Goal: Task Accomplishment & Management: Manage account settings

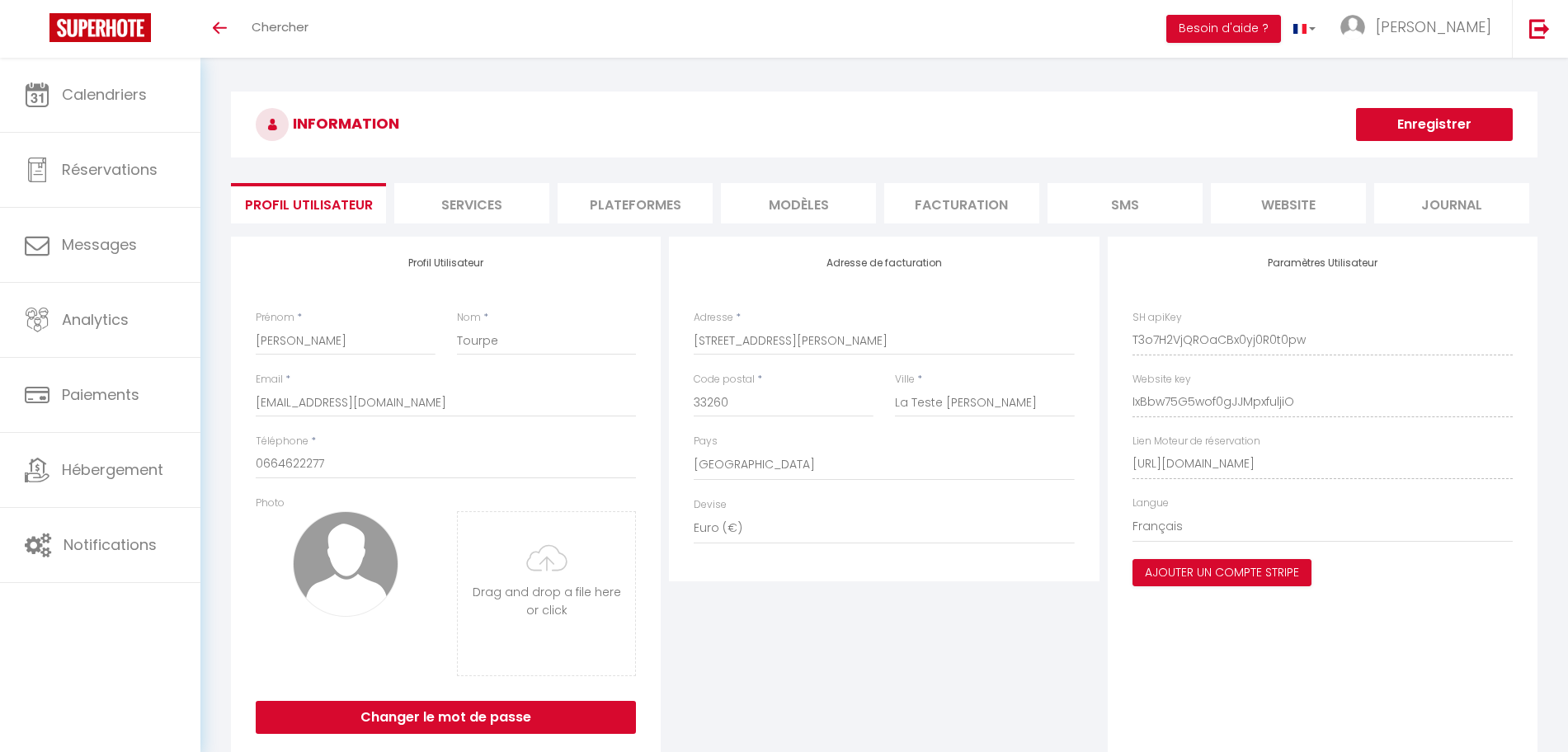
select select "28"
select select "fr"
click at [618, 216] on li "Plateformes" at bounding box center [635, 203] width 155 height 41
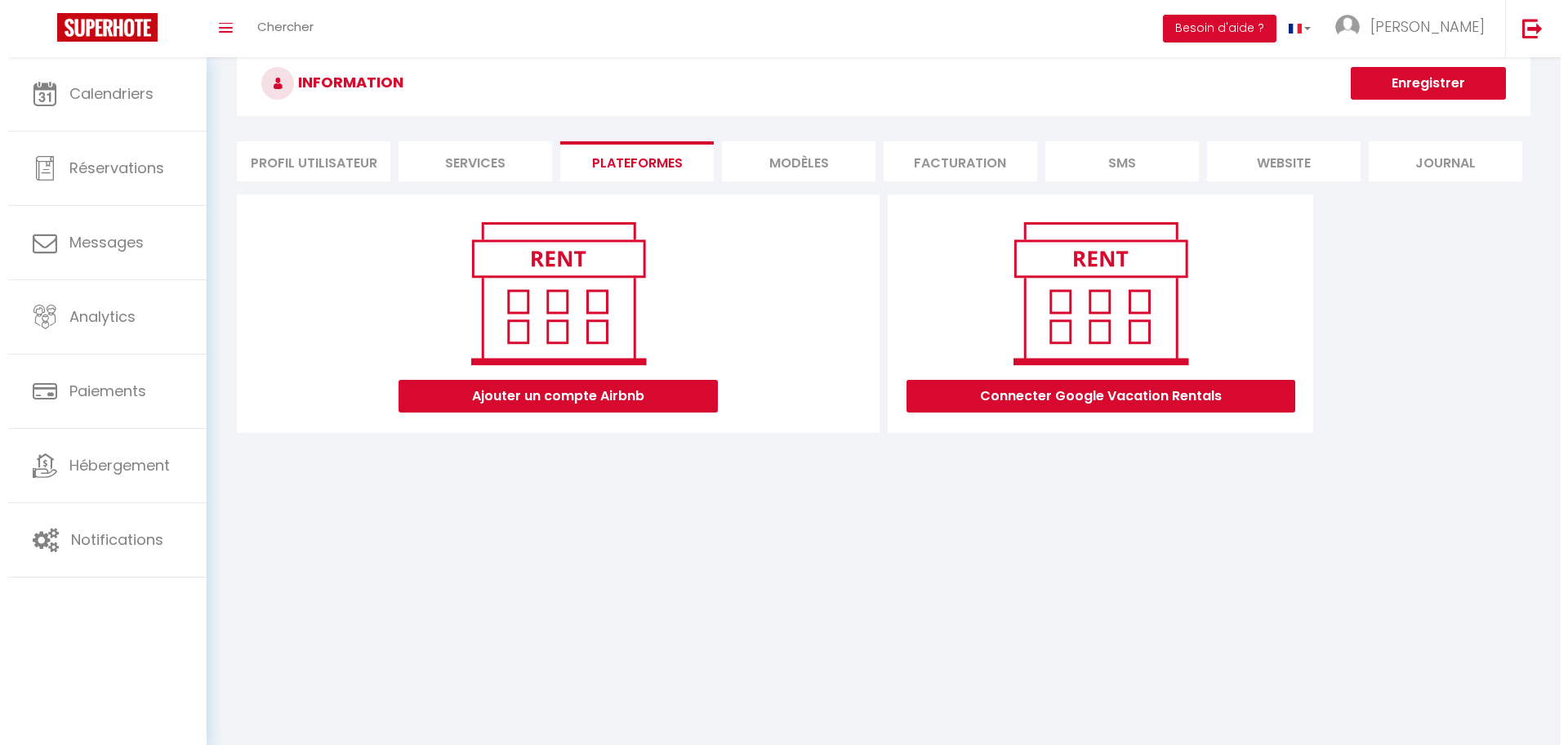
scroll to position [57, 0]
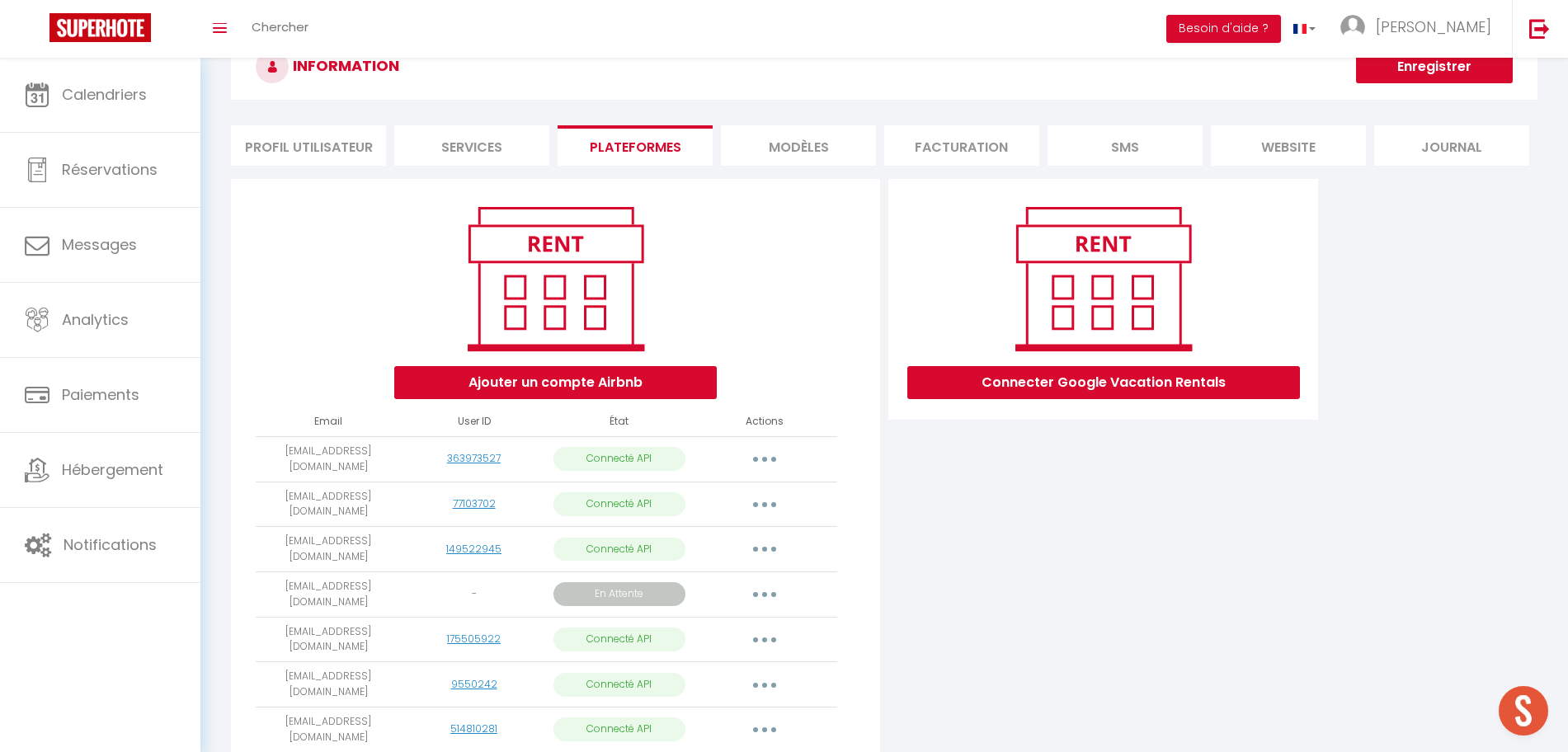
drag, startPoint x: 410, startPoint y: 580, endPoint x: 262, endPoint y: 583, distance: 148.0
click at [262, 583] on tr "[EMAIL_ADDRESS][DOMAIN_NAME] - En Attente Obtenir le lien de connexion Importer…" at bounding box center [546, 594] width 581 height 46
copy tr "[EMAIL_ADDRESS][DOMAIN_NAME]"
click at [773, 456] on button "button" at bounding box center [765, 459] width 47 height 27
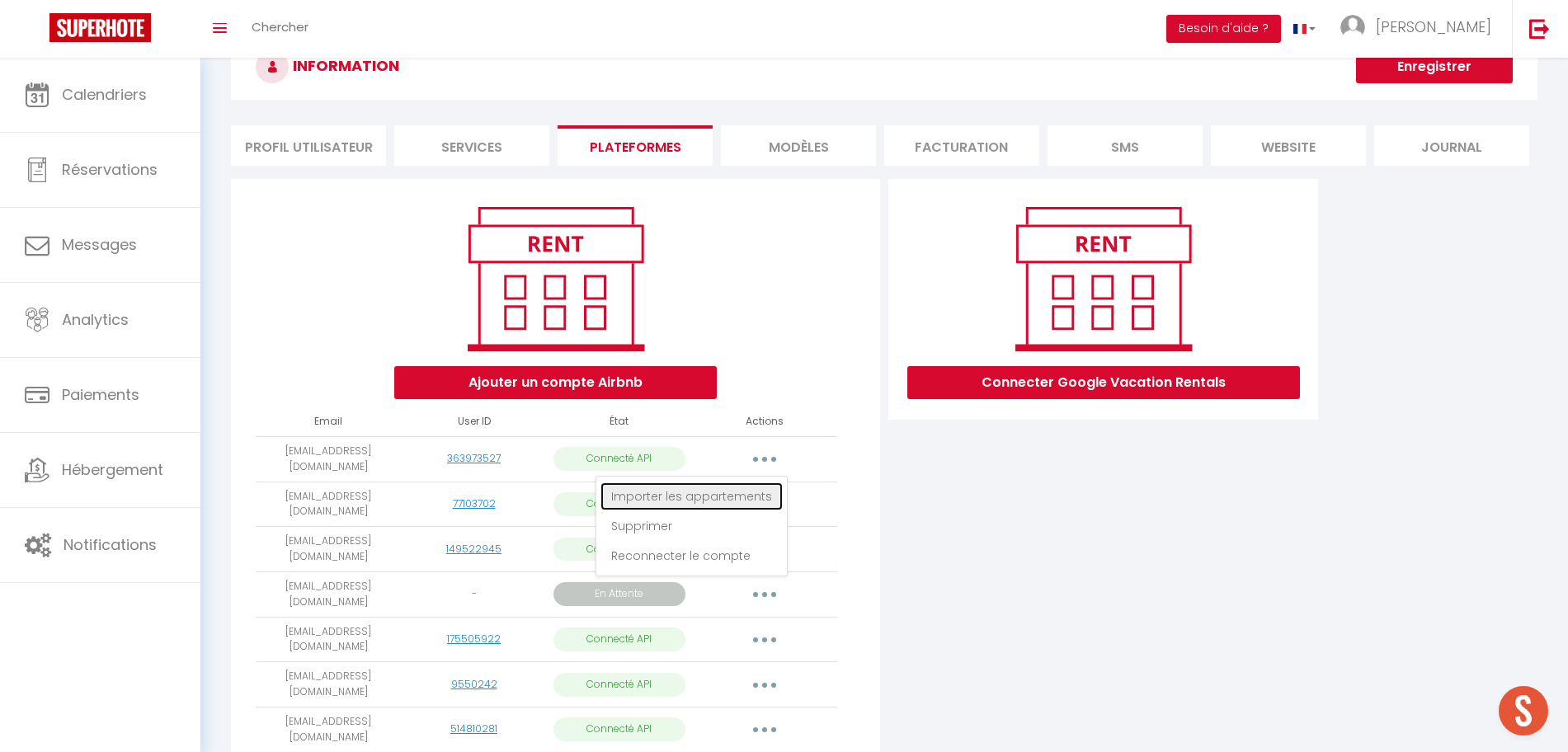
click at [724, 492] on link "Importer les appartements" at bounding box center [691, 496] width 182 height 28
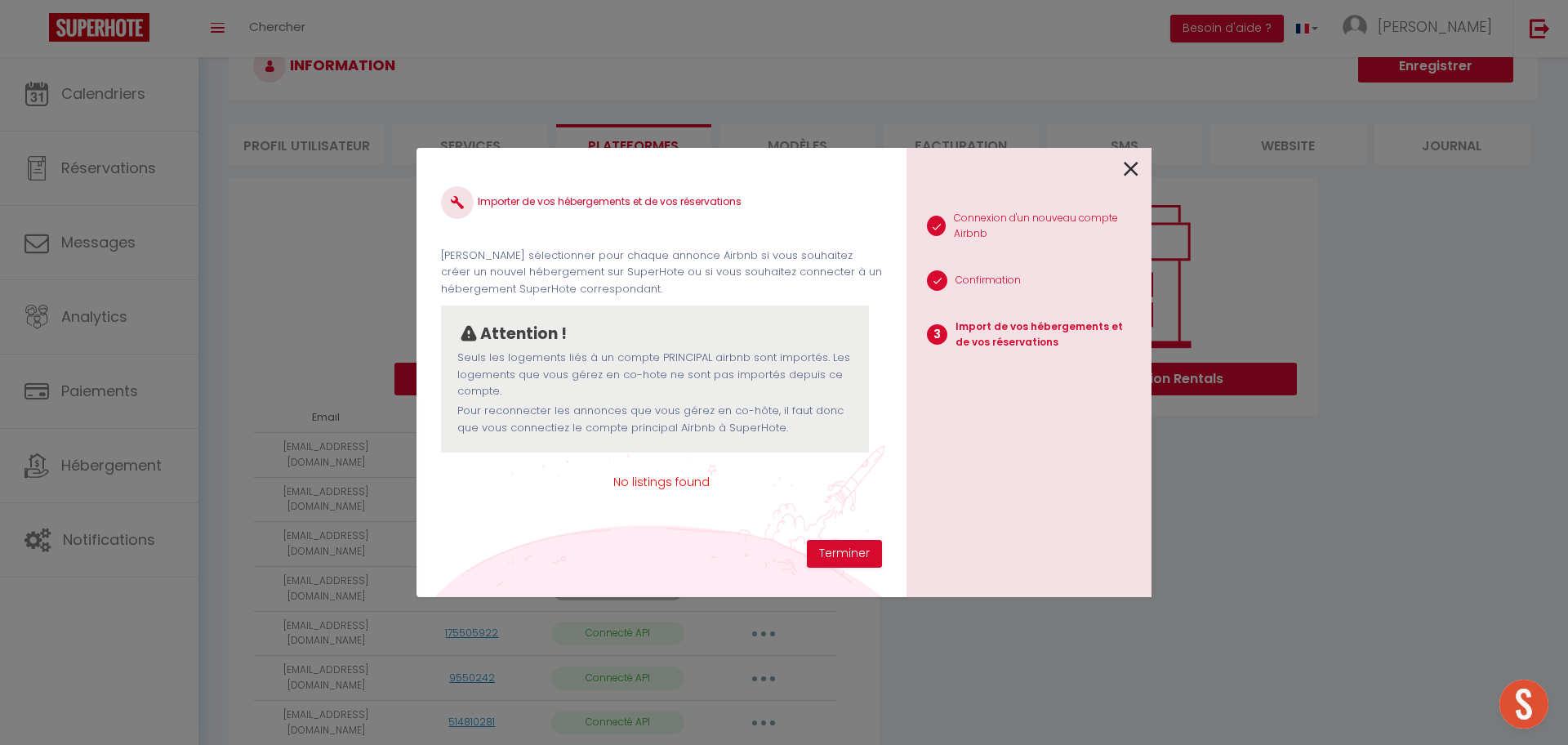
click at [1132, 169] on icon at bounding box center [1131, 169] width 15 height 25
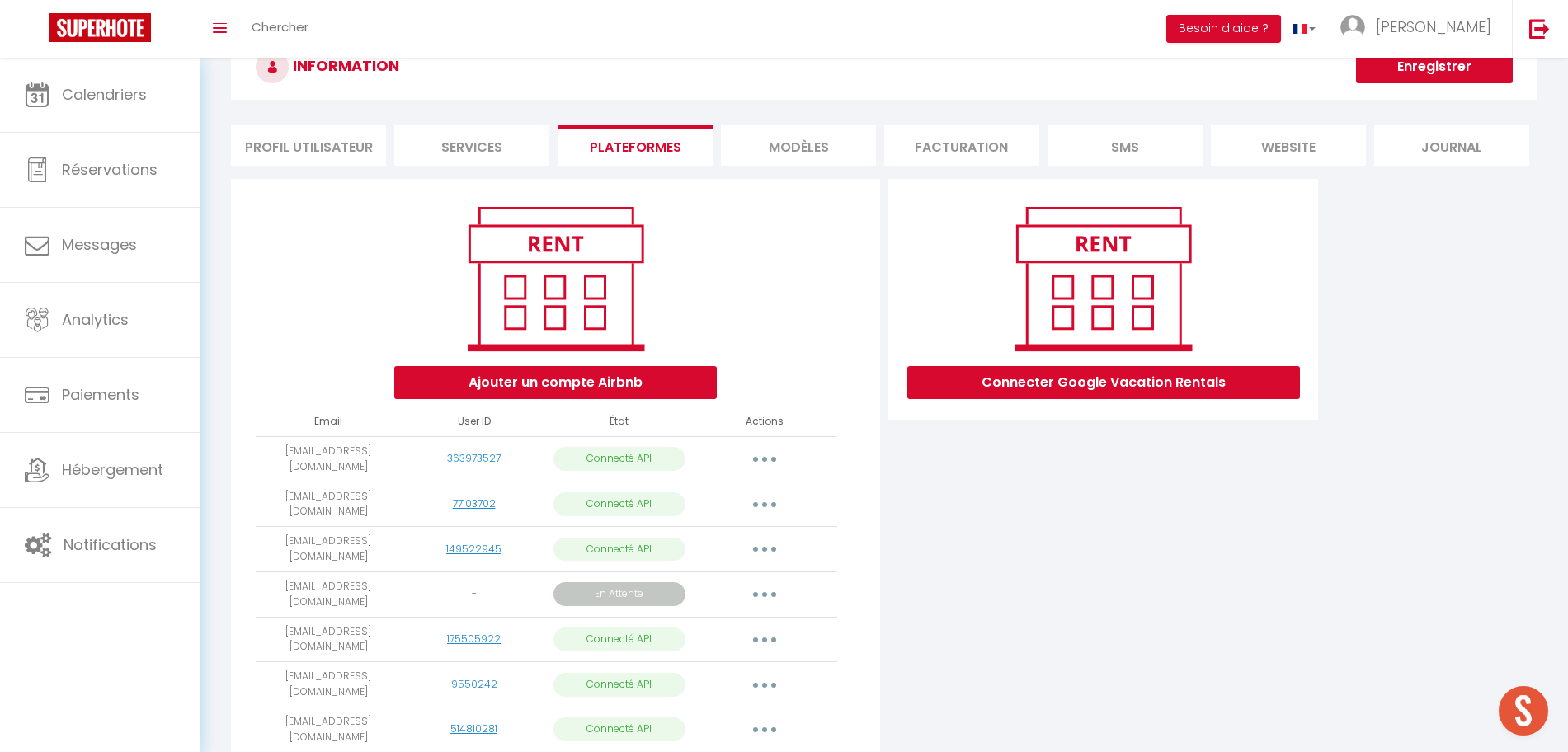
click at [757, 502] on button "button" at bounding box center [765, 504] width 47 height 27
click at [744, 534] on link "Importer les appartements" at bounding box center [691, 542] width 182 height 28
select select "62194"
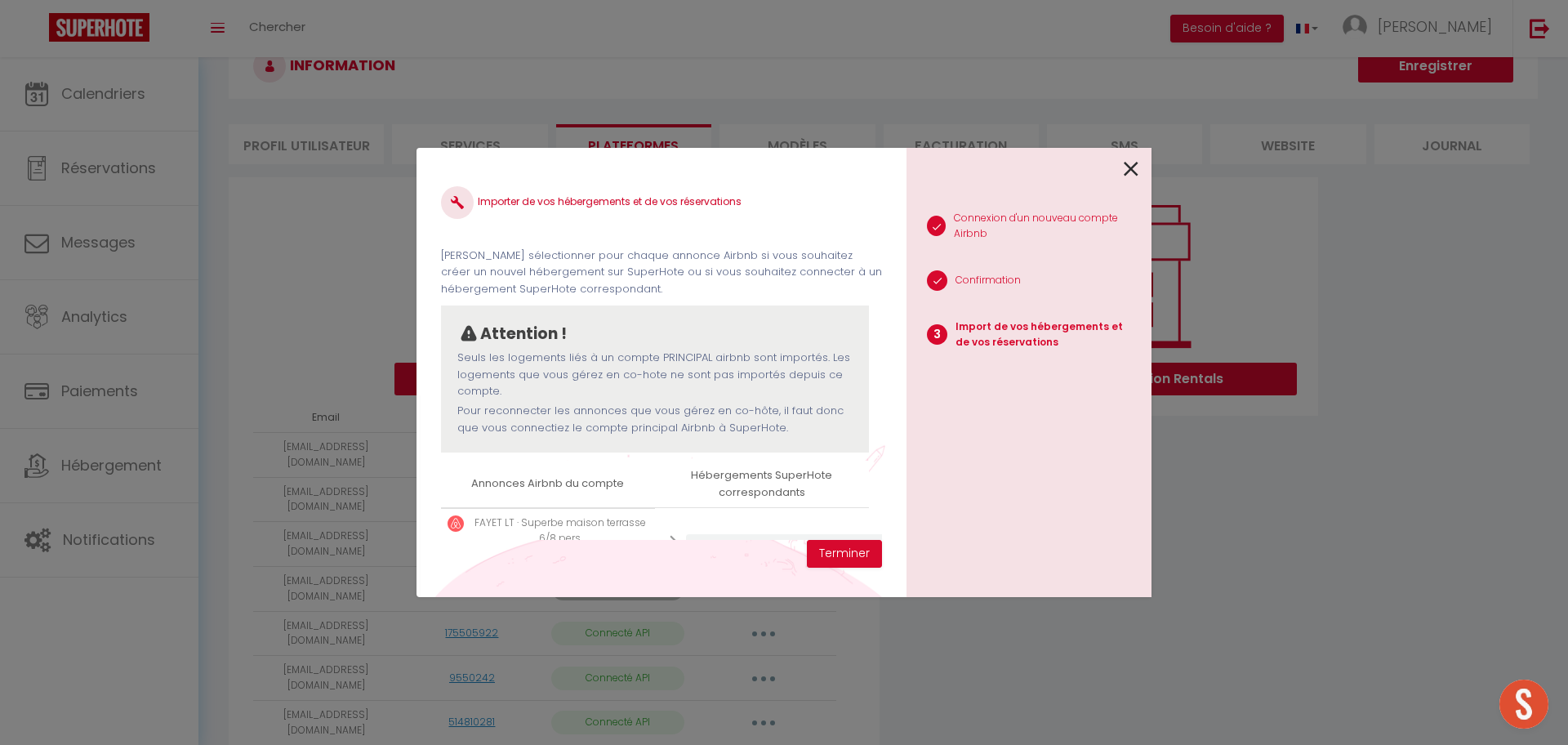
scroll to position [79, 0]
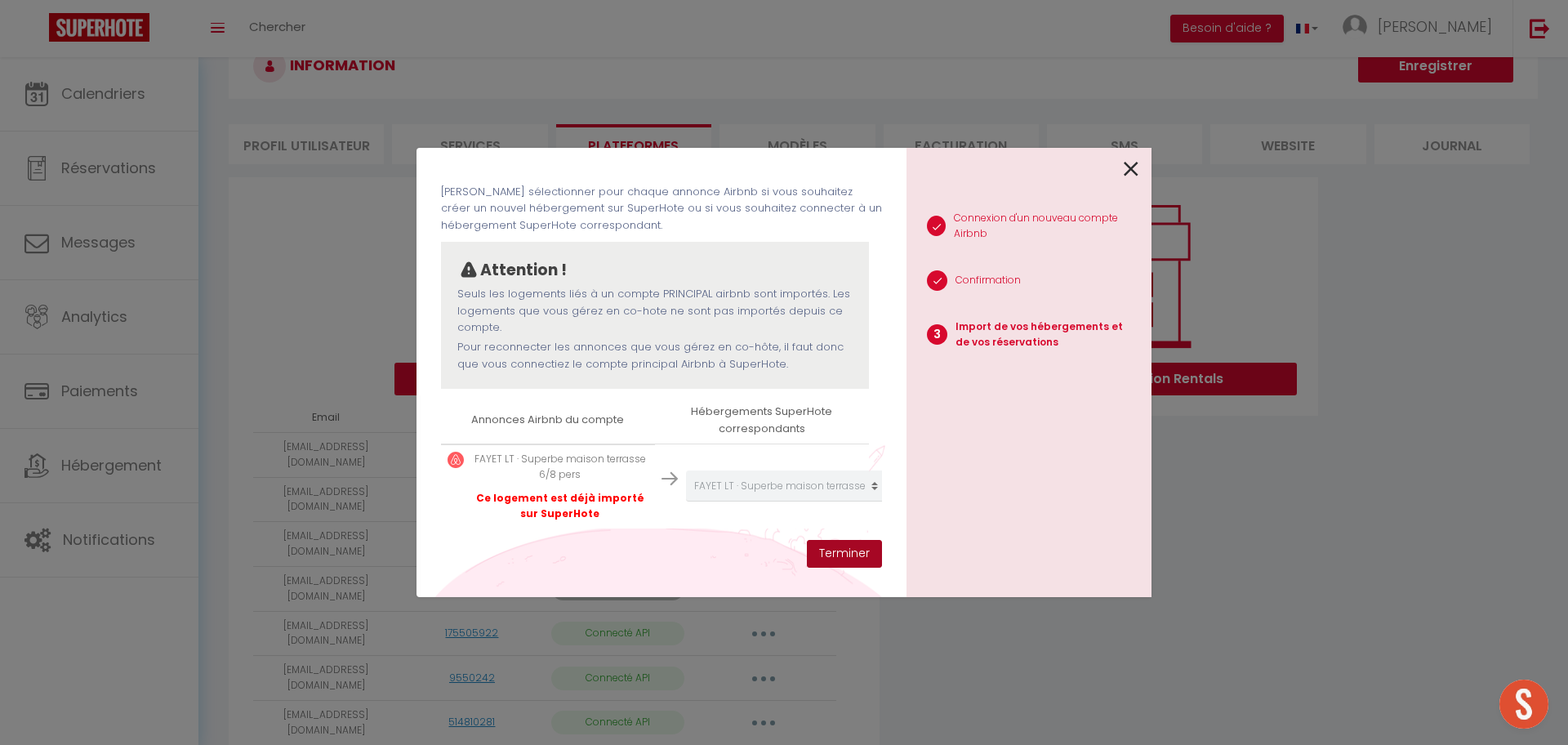
click at [827, 549] on button "Terminer" at bounding box center [845, 554] width 75 height 28
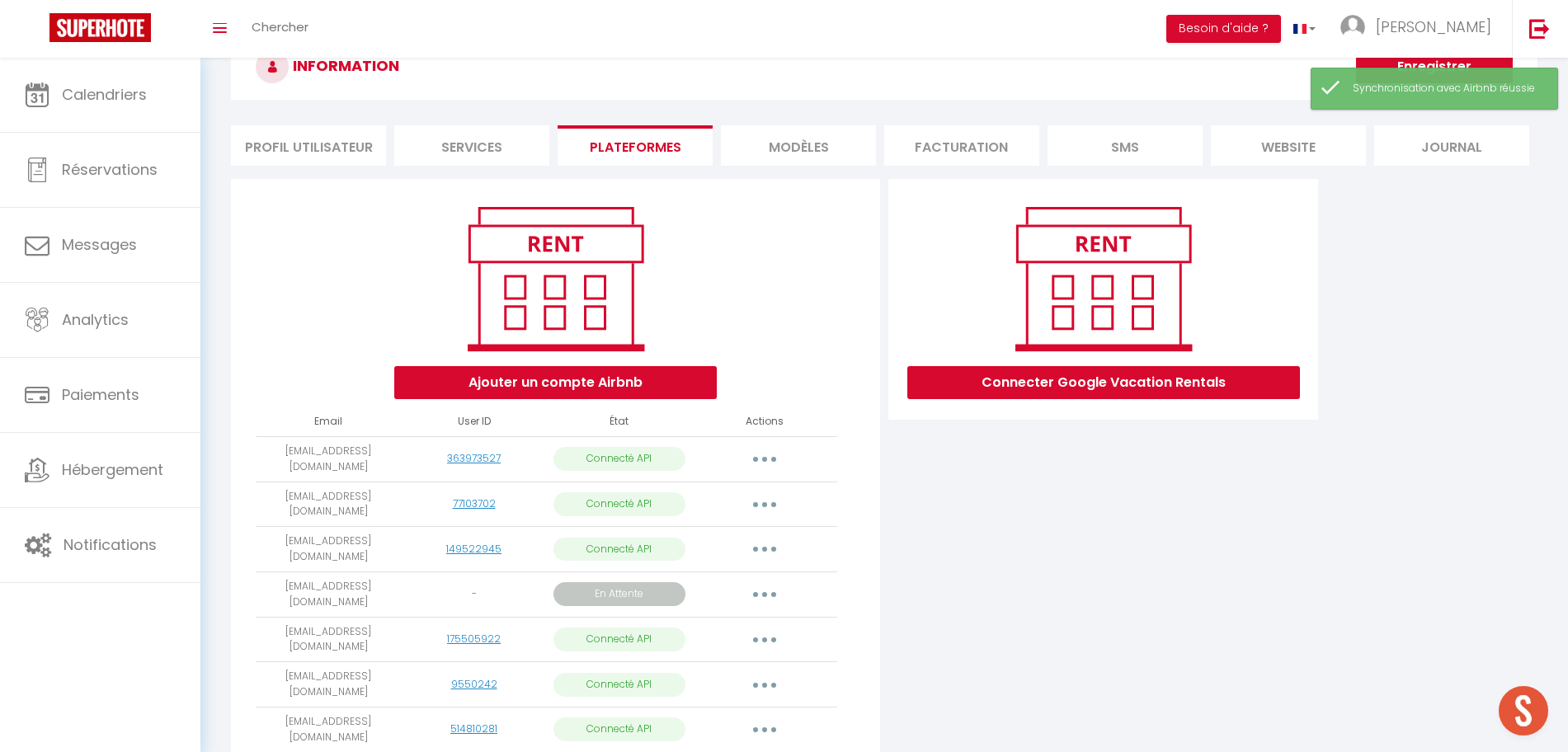
click at [757, 541] on button "button" at bounding box center [765, 548] width 47 height 27
click at [743, 573] on link "Importer les appartements" at bounding box center [691, 587] width 182 height 28
select select "62164"
select select "63510"
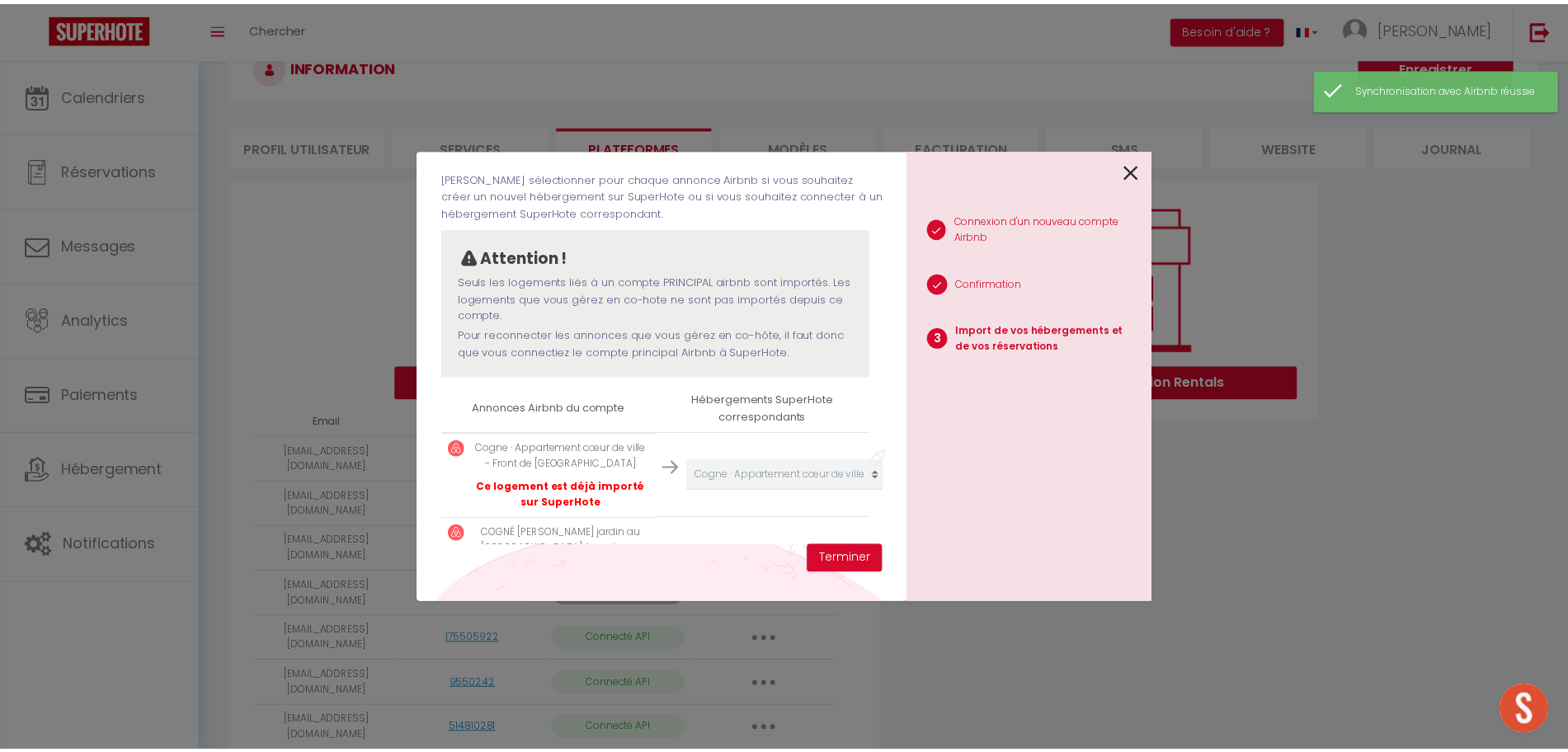
scroll to position [166, 0]
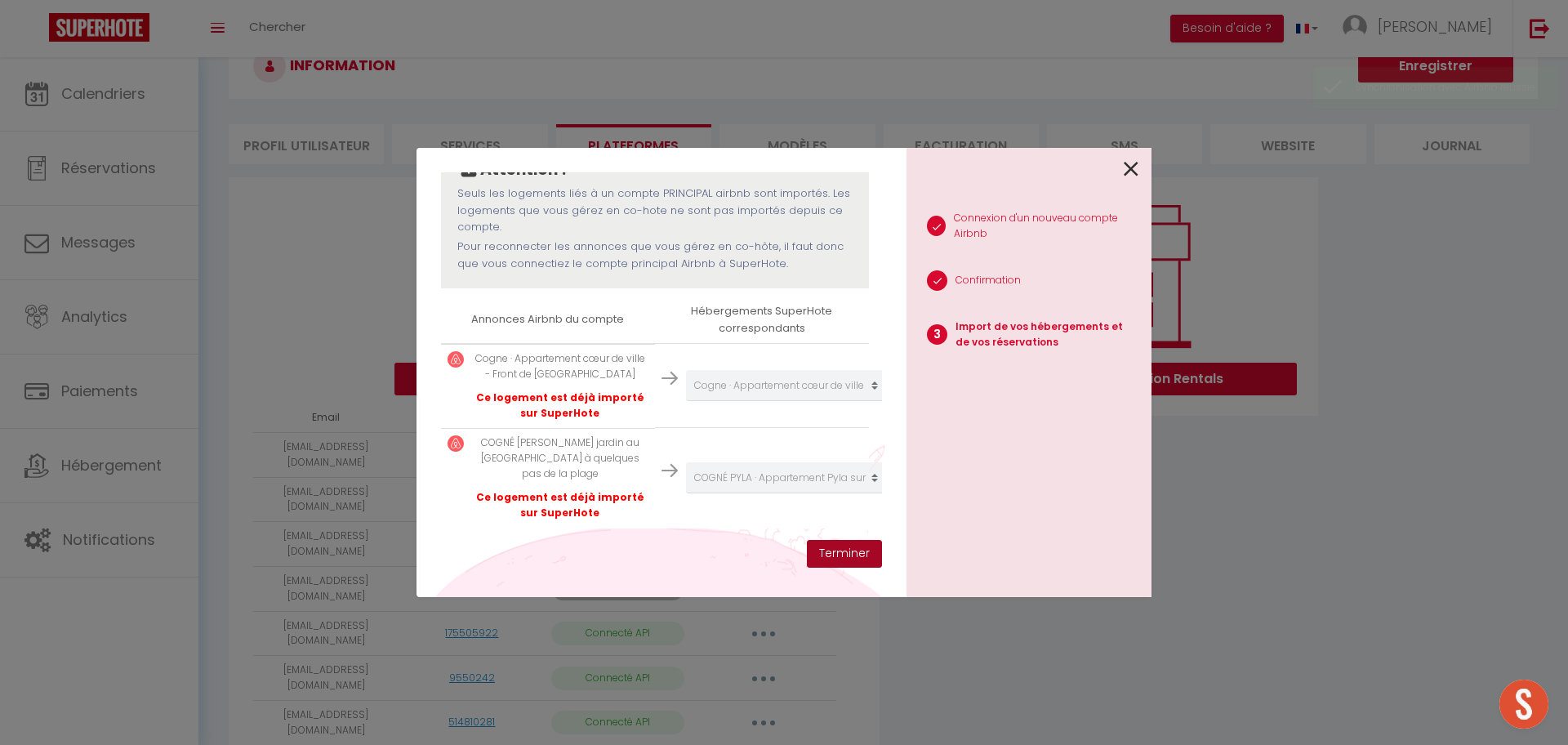
click at [851, 553] on button "Terminer" at bounding box center [845, 554] width 75 height 28
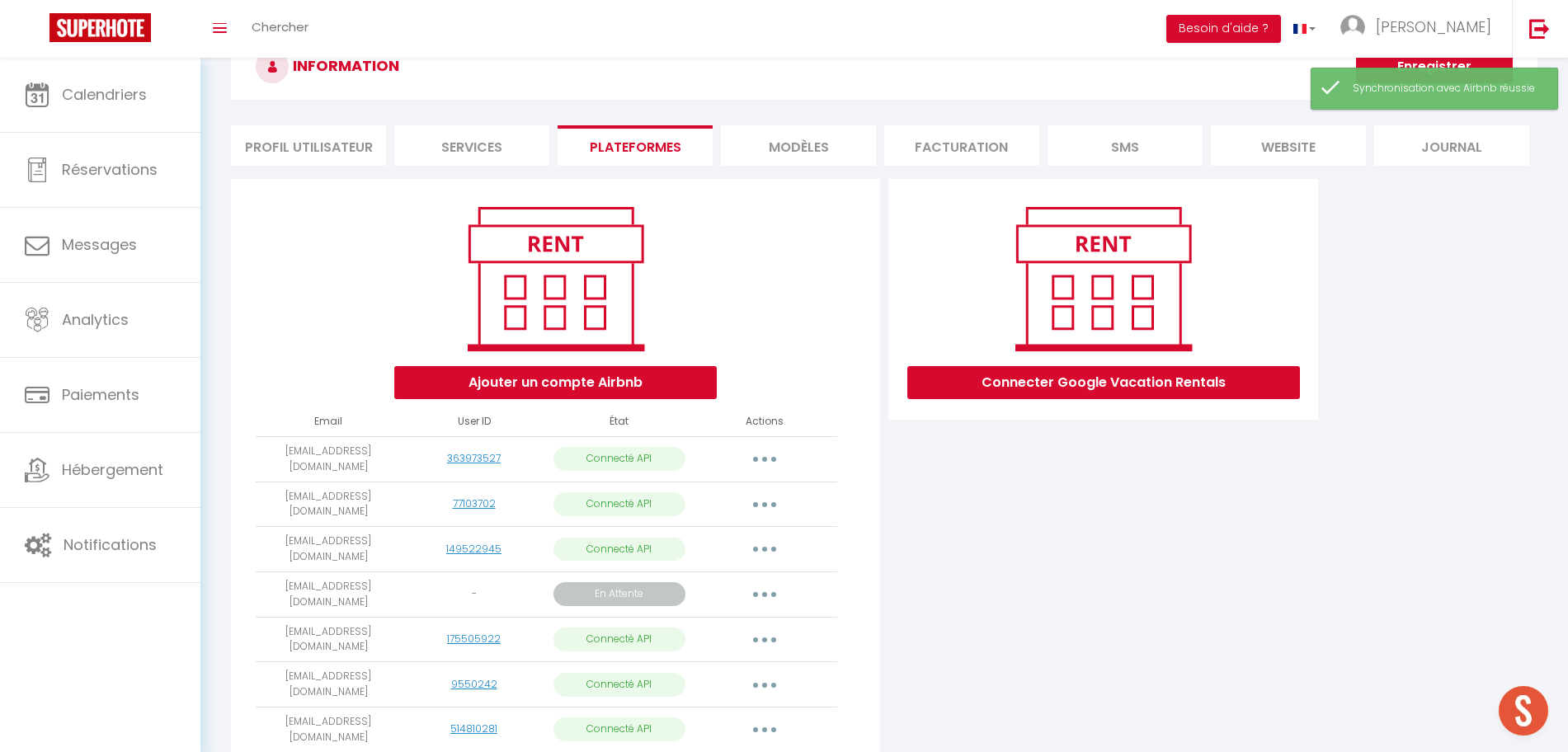
click at [763, 627] on button "button" at bounding box center [765, 640] width 47 height 27
click at [745, 665] on link "Importer les appartements" at bounding box center [691, 677] width 182 height 28
select select "62176"
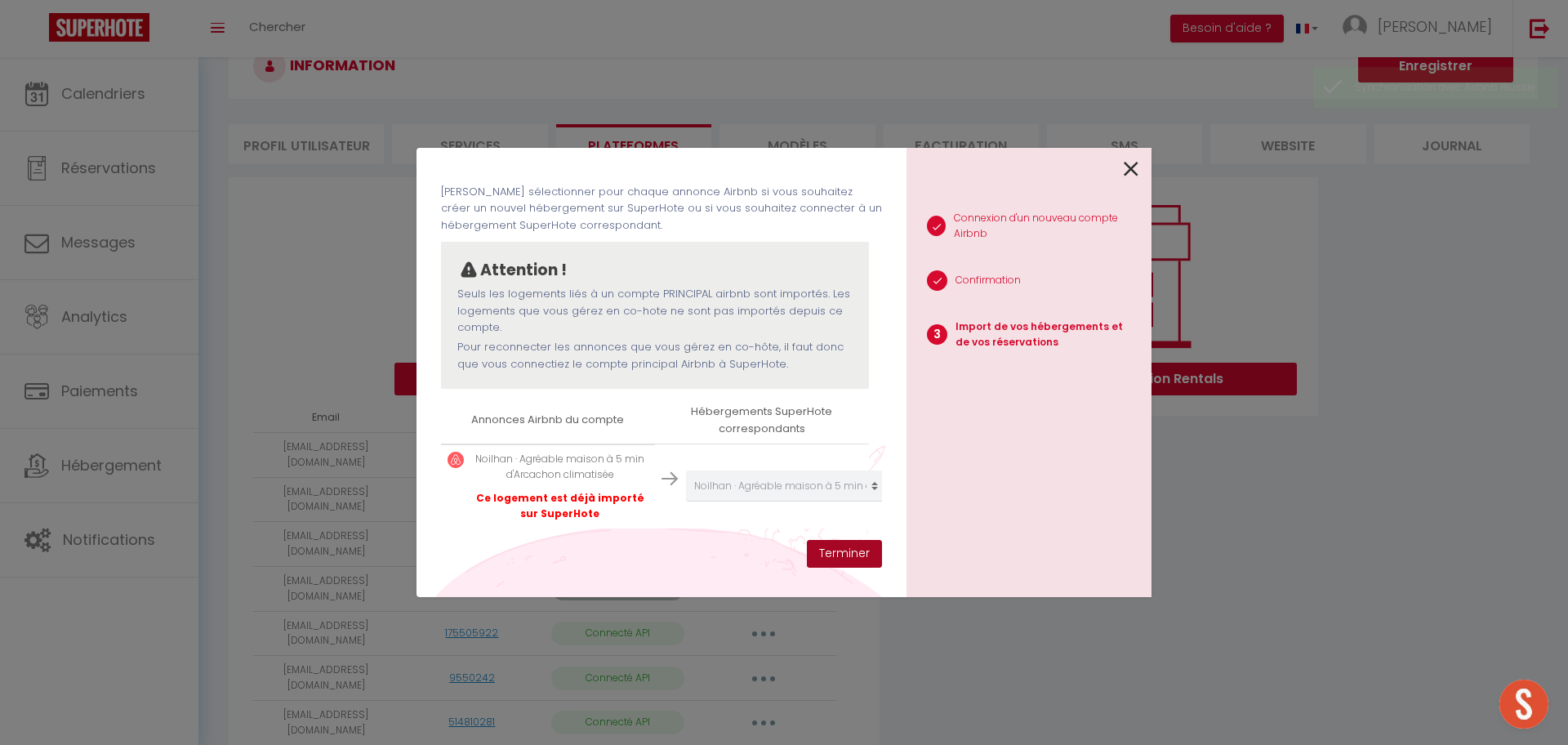
click at [821, 558] on button "Terminer" at bounding box center [845, 554] width 75 height 28
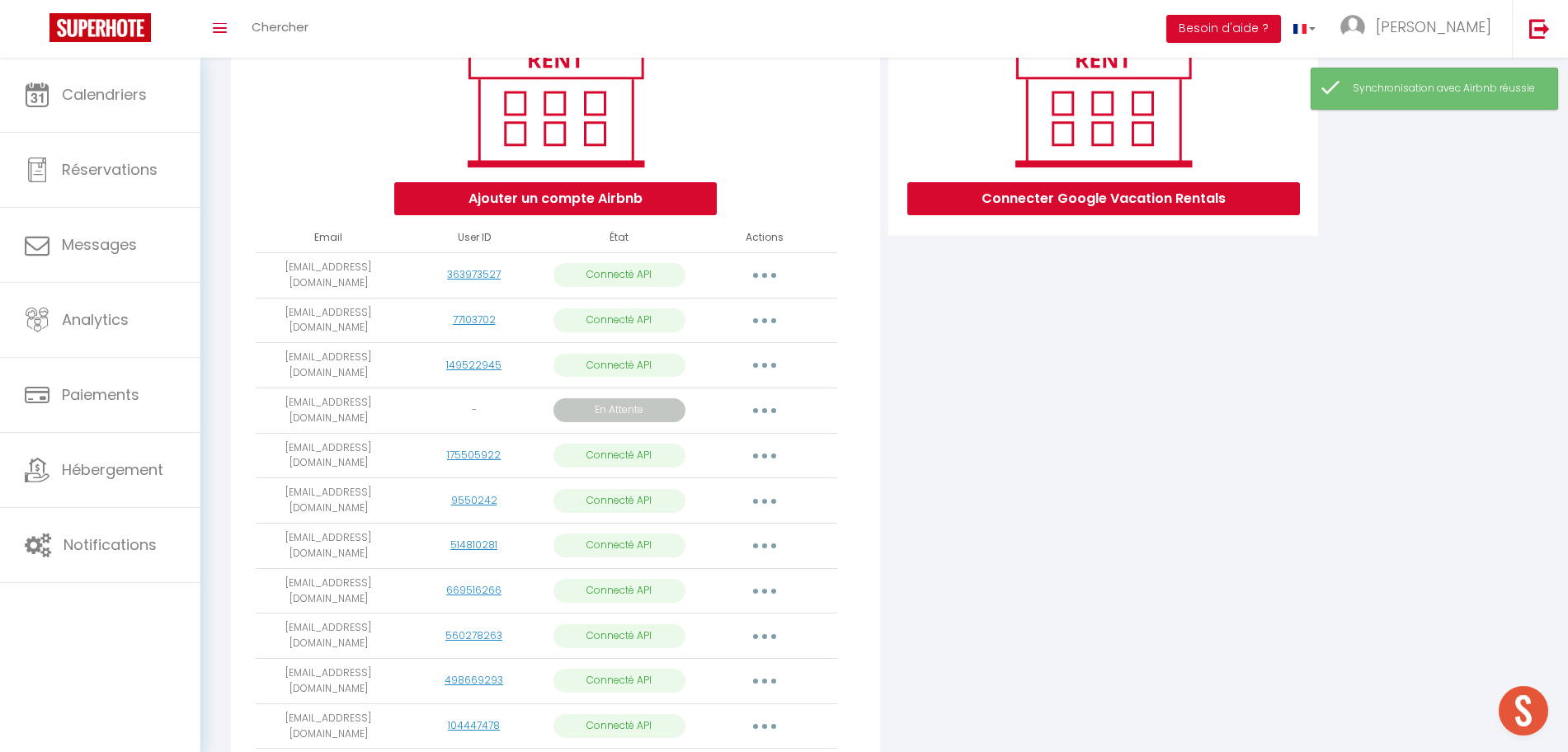
scroll to position [264, 0]
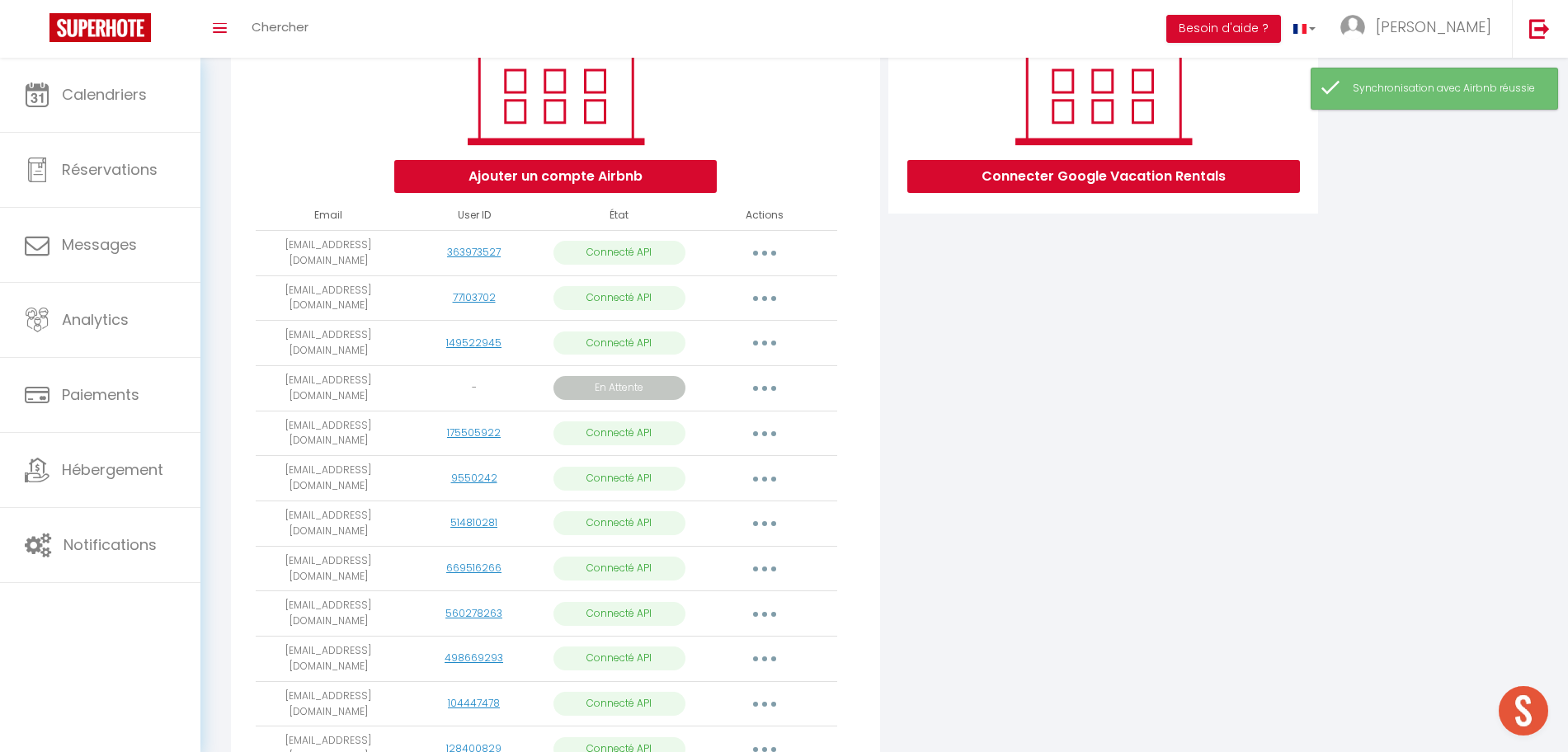
click at [767, 465] on button "button" at bounding box center [765, 478] width 47 height 27
click at [747, 502] on link "Importer les appartements" at bounding box center [691, 516] width 182 height 28
select select "62199"
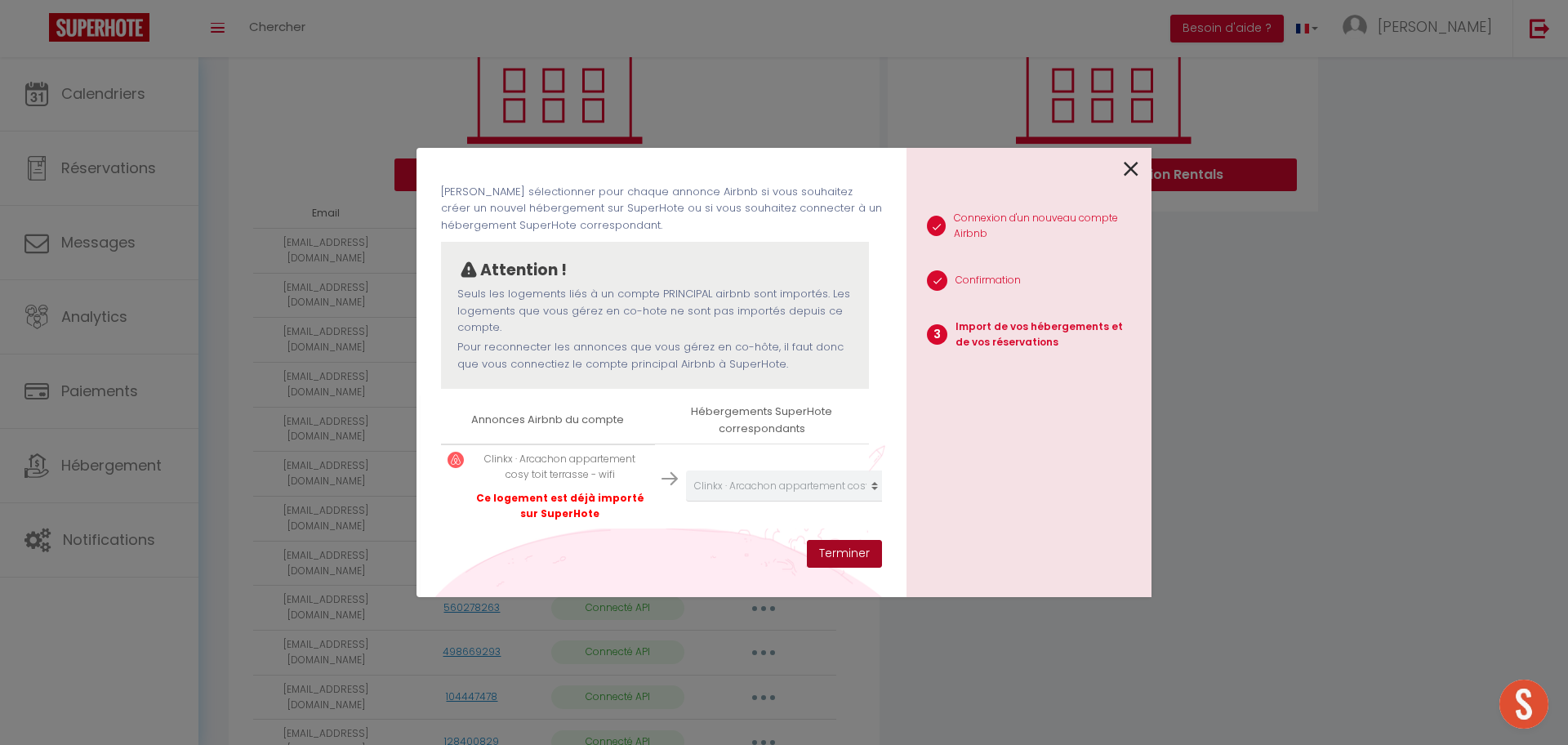
click at [822, 548] on button "Terminer" at bounding box center [845, 554] width 75 height 28
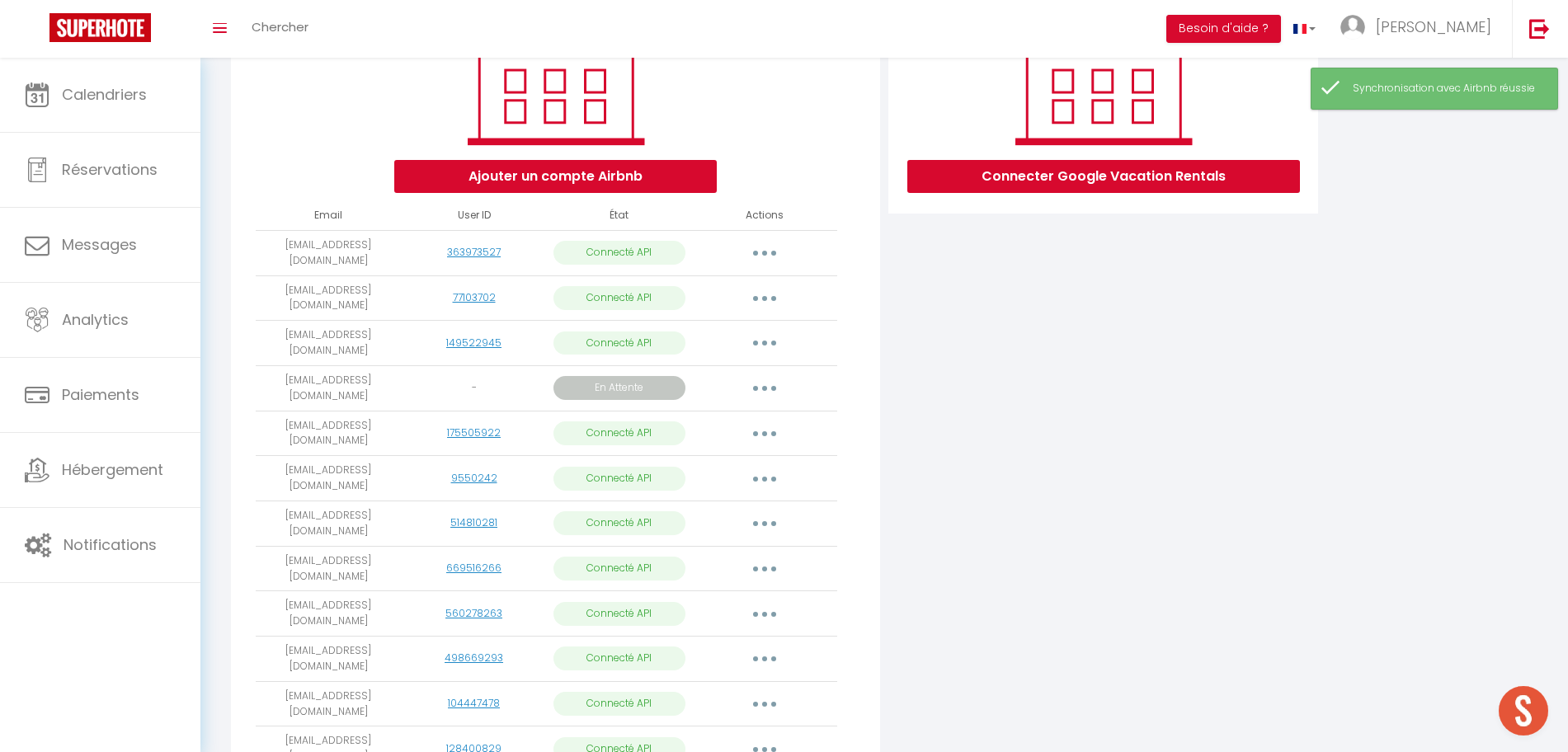
click at [763, 511] on button "button" at bounding box center [765, 523] width 47 height 27
click at [734, 548] on link "Importer les appartements" at bounding box center [691, 561] width 182 height 28
select select "62181"
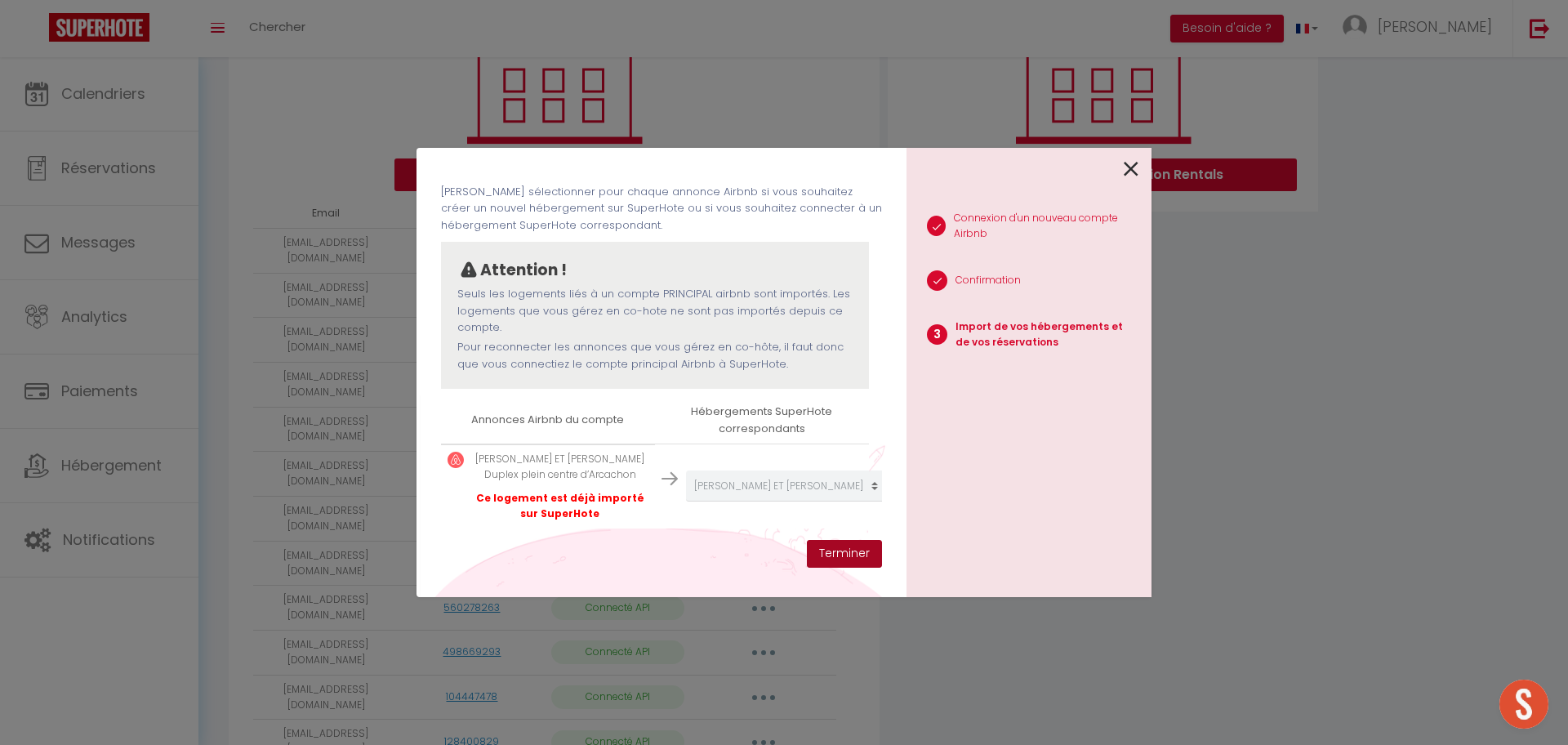
click at [821, 549] on button "Terminer" at bounding box center [845, 554] width 75 height 28
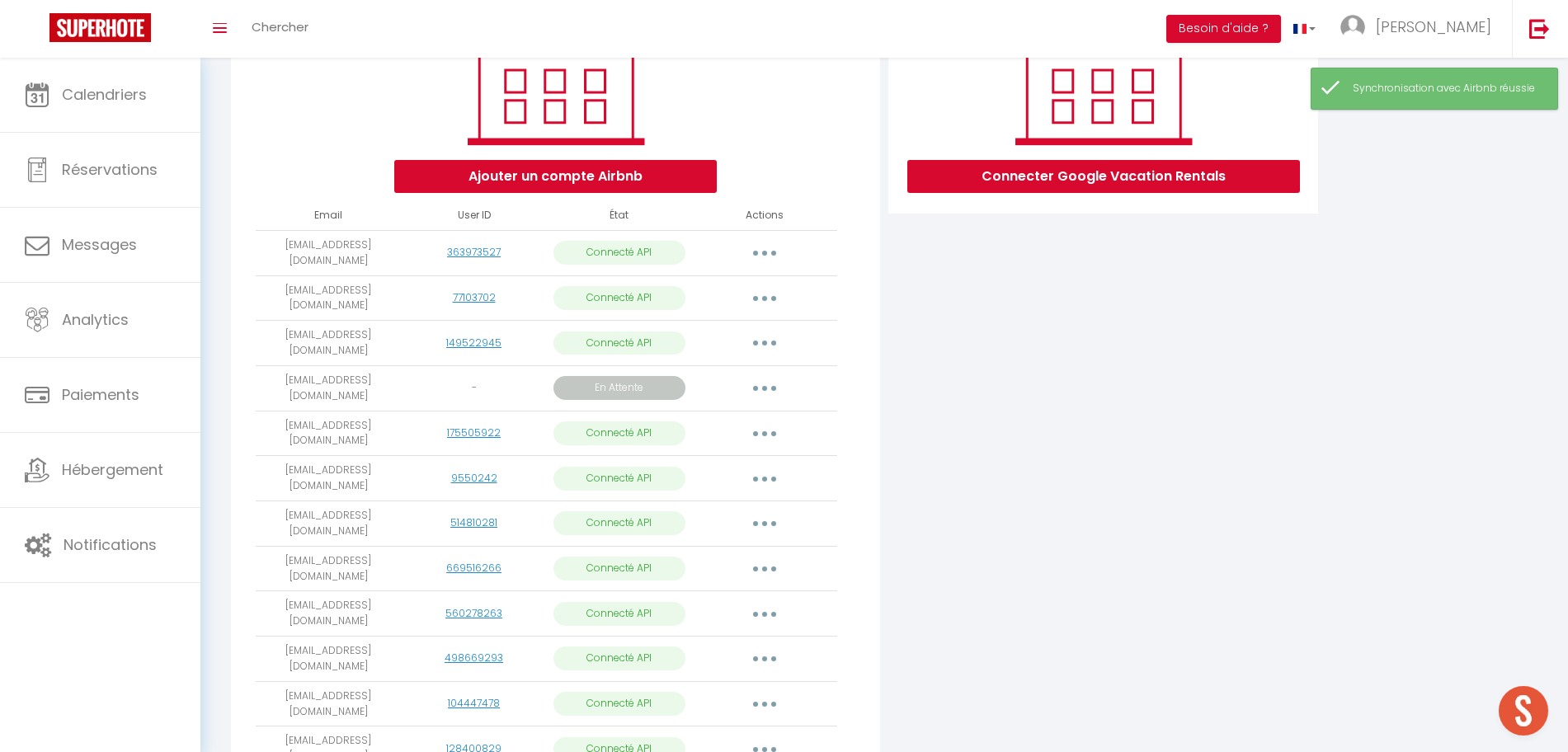
click at [765, 511] on button "button" at bounding box center [765, 523] width 47 height 27
click at [745, 548] on link "Importer les appartements" at bounding box center [691, 561] width 182 height 28
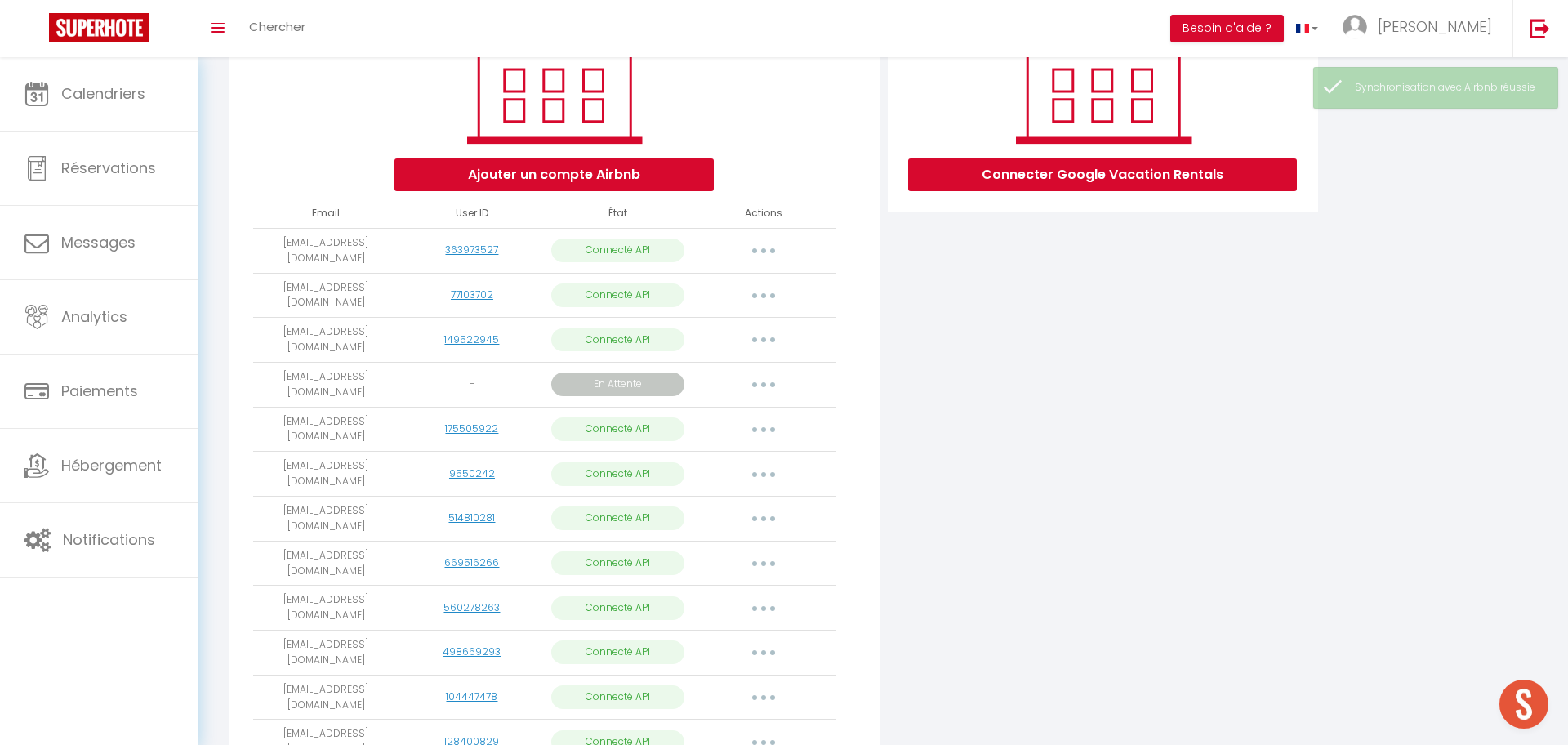
select select "62181"
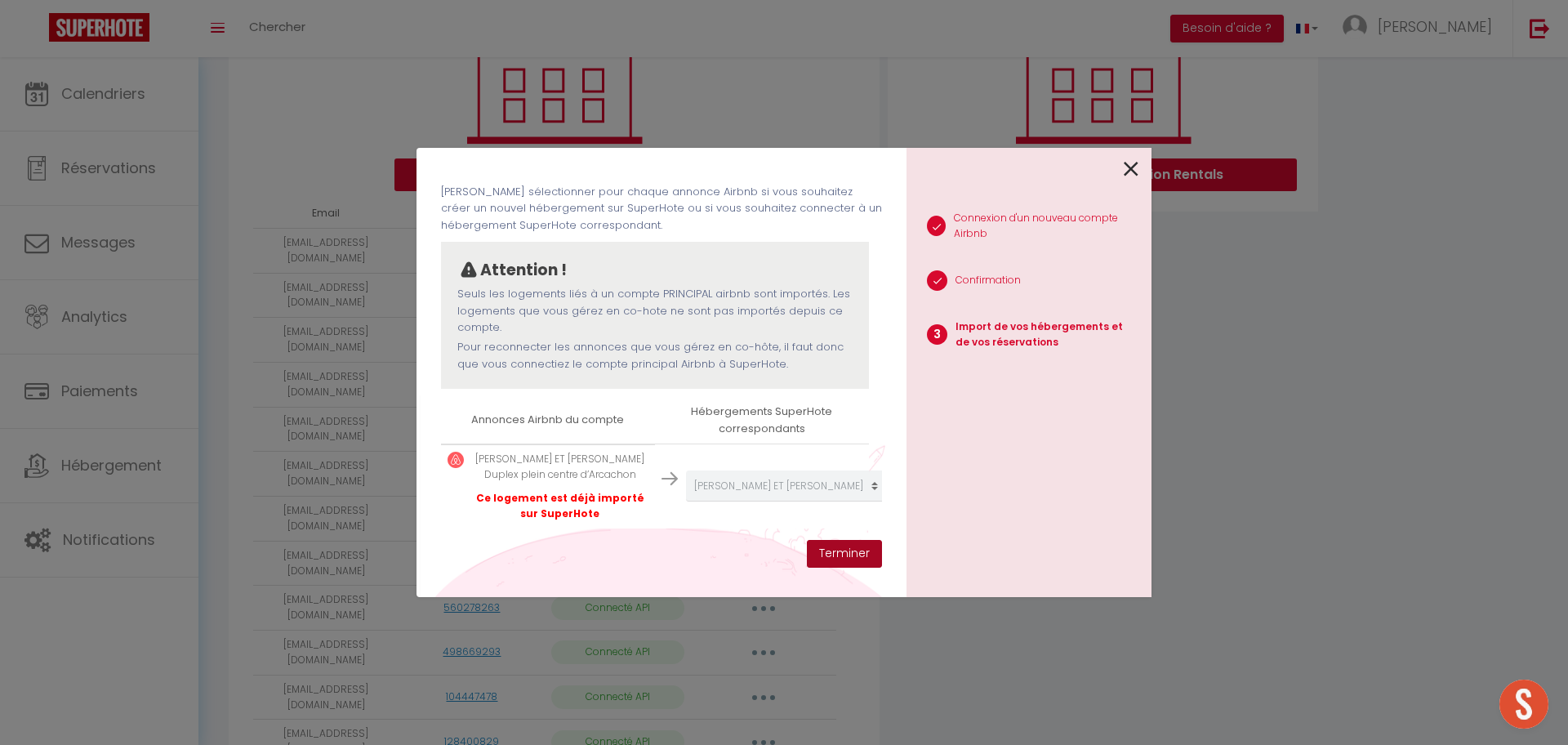
click at [833, 550] on button "Terminer" at bounding box center [845, 554] width 75 height 28
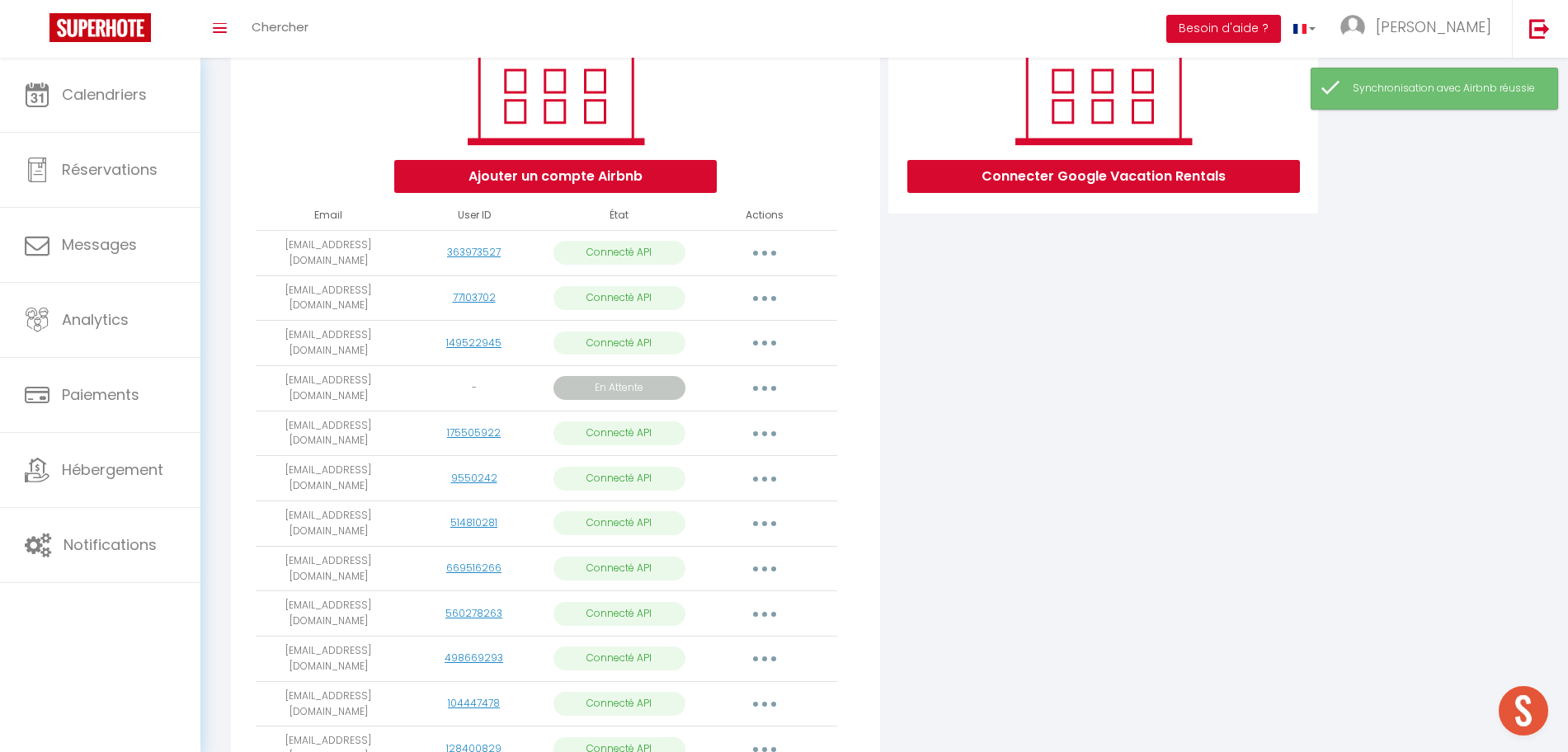
click at [768, 555] on button "button" at bounding box center [765, 568] width 47 height 27
click at [750, 592] on link "Importer les appartements" at bounding box center [691, 605] width 182 height 28
select select "62198"
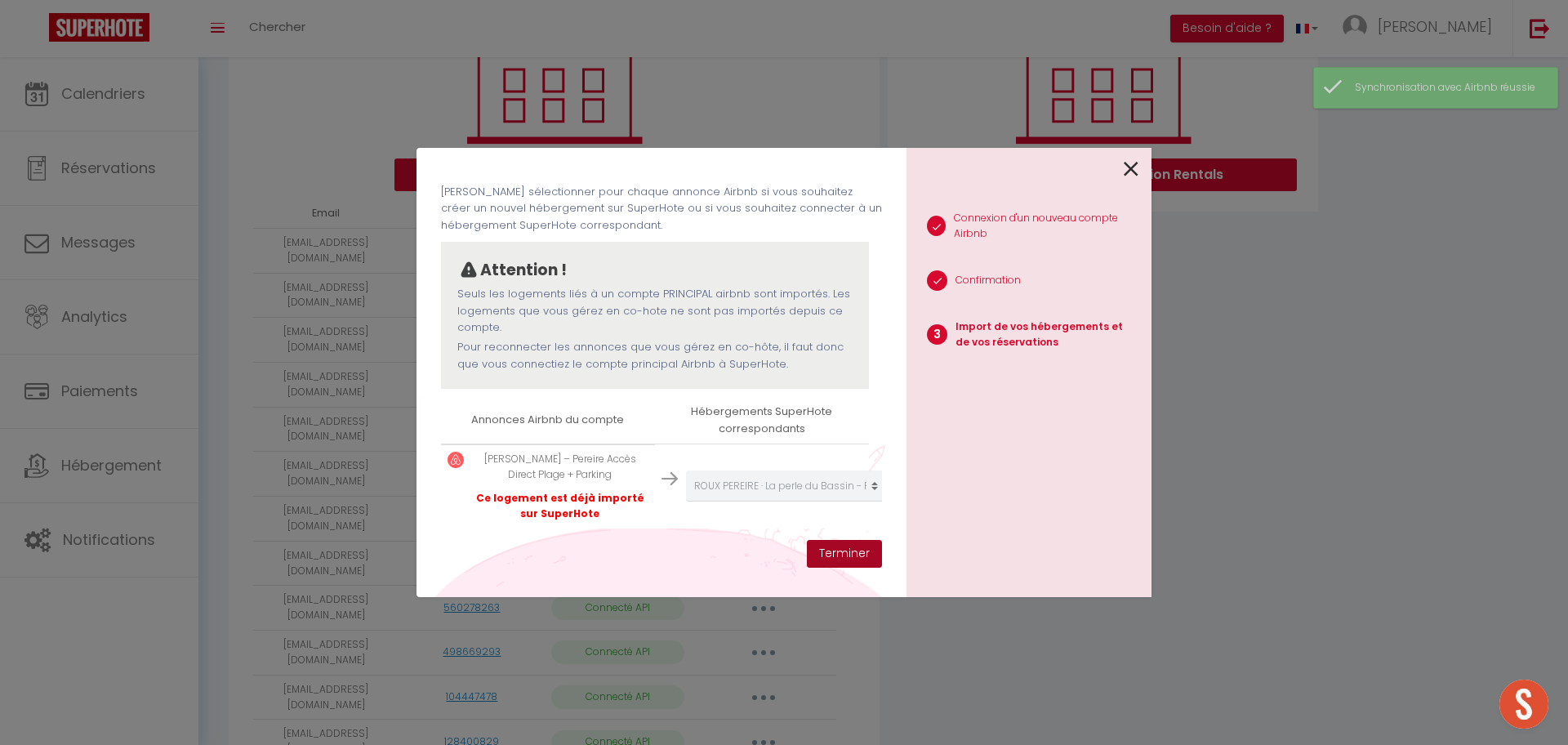
click at [831, 560] on button "Terminer" at bounding box center [845, 554] width 75 height 28
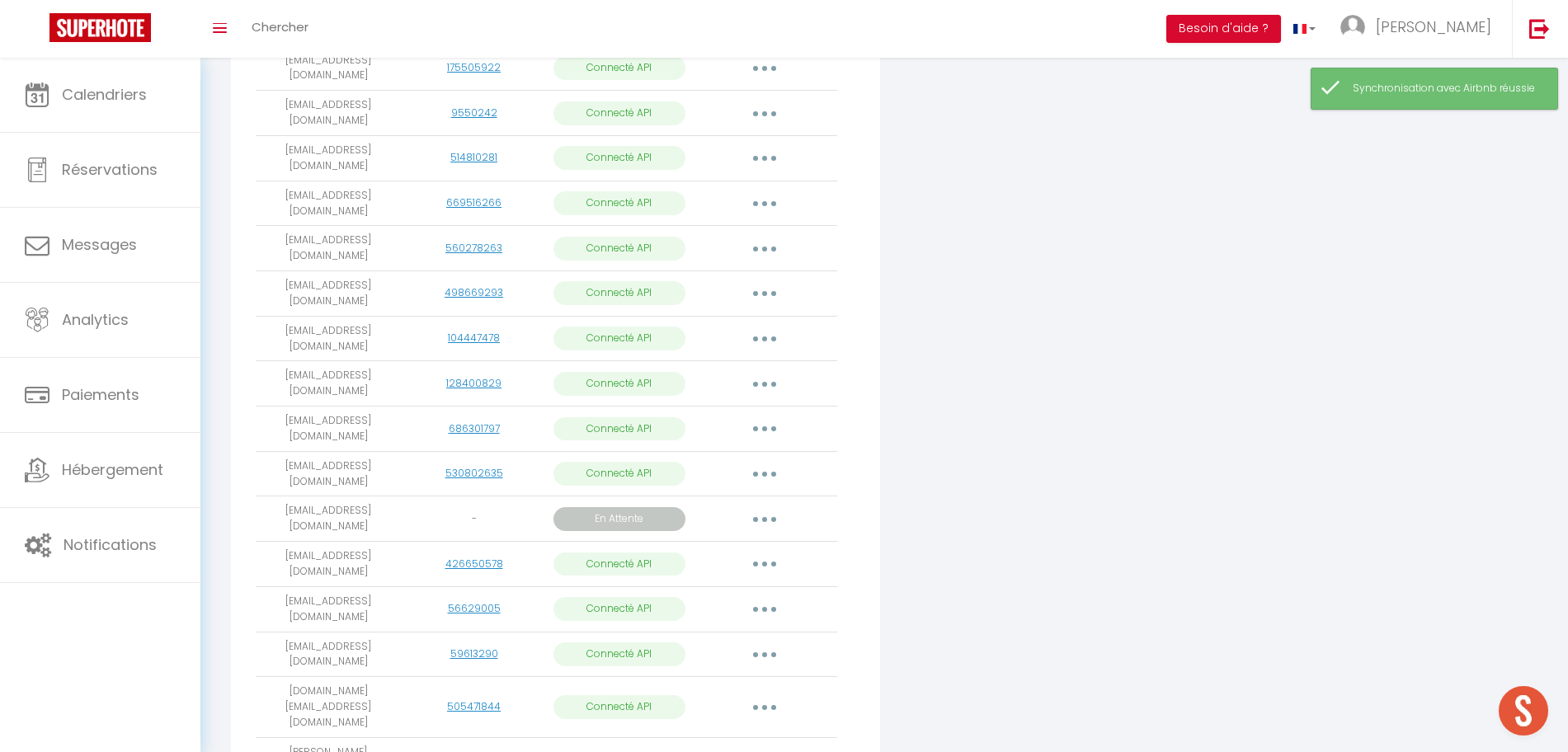
scroll to position [676, 0]
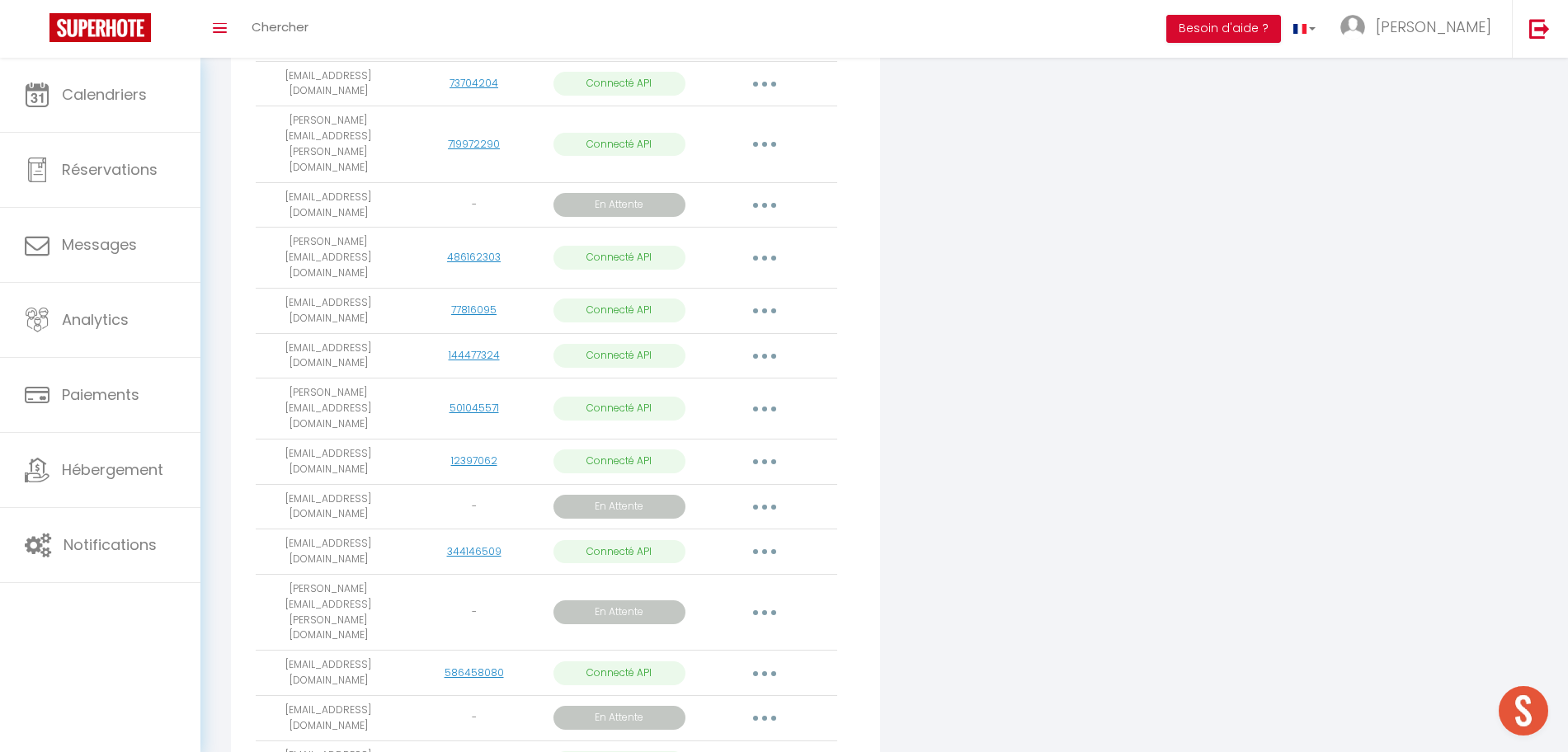
click at [785, 660] on button "button" at bounding box center [765, 673] width 47 height 27
click at [741, 697] on link "Importer les appartements" at bounding box center [691, 711] width 182 height 28
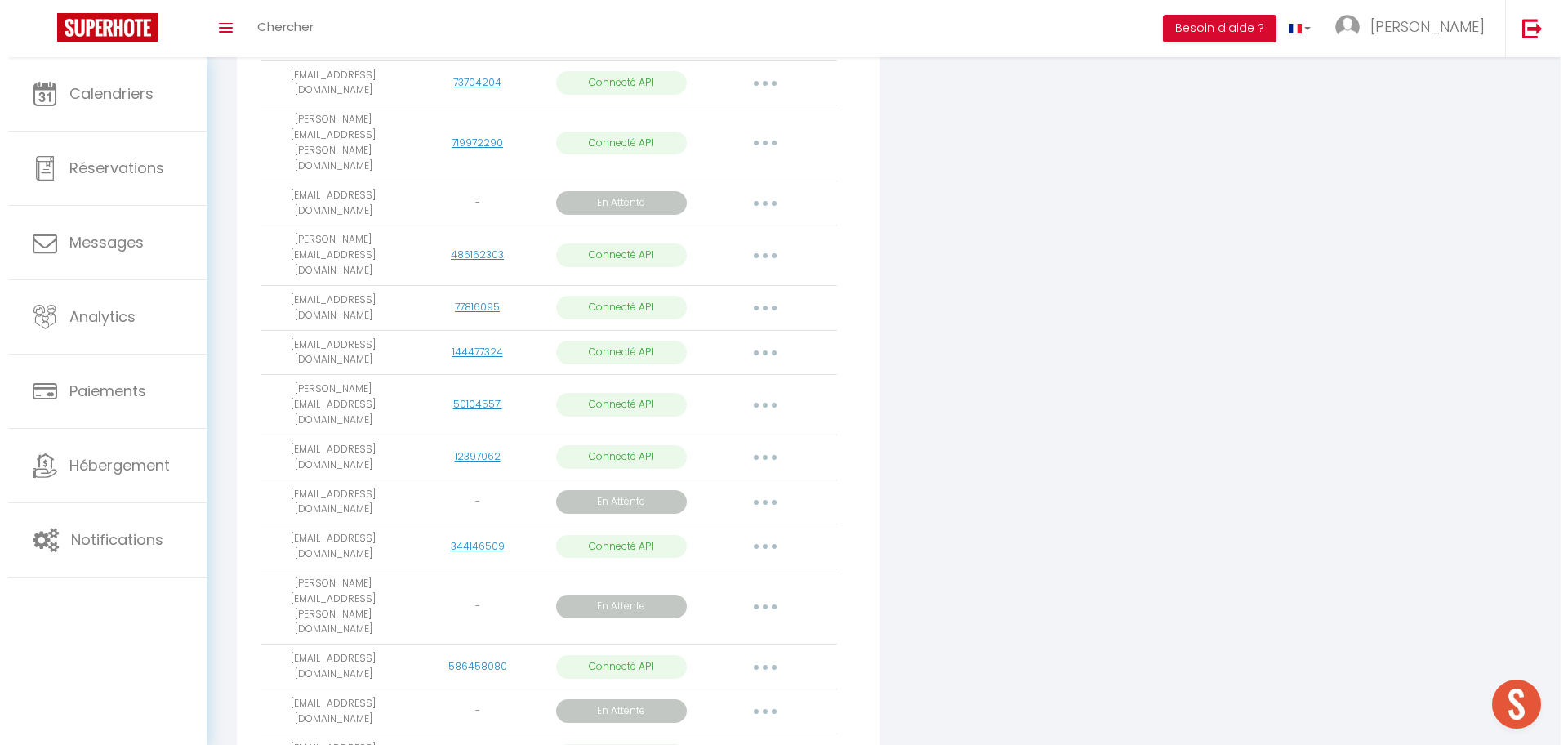
scroll to position [0, 0]
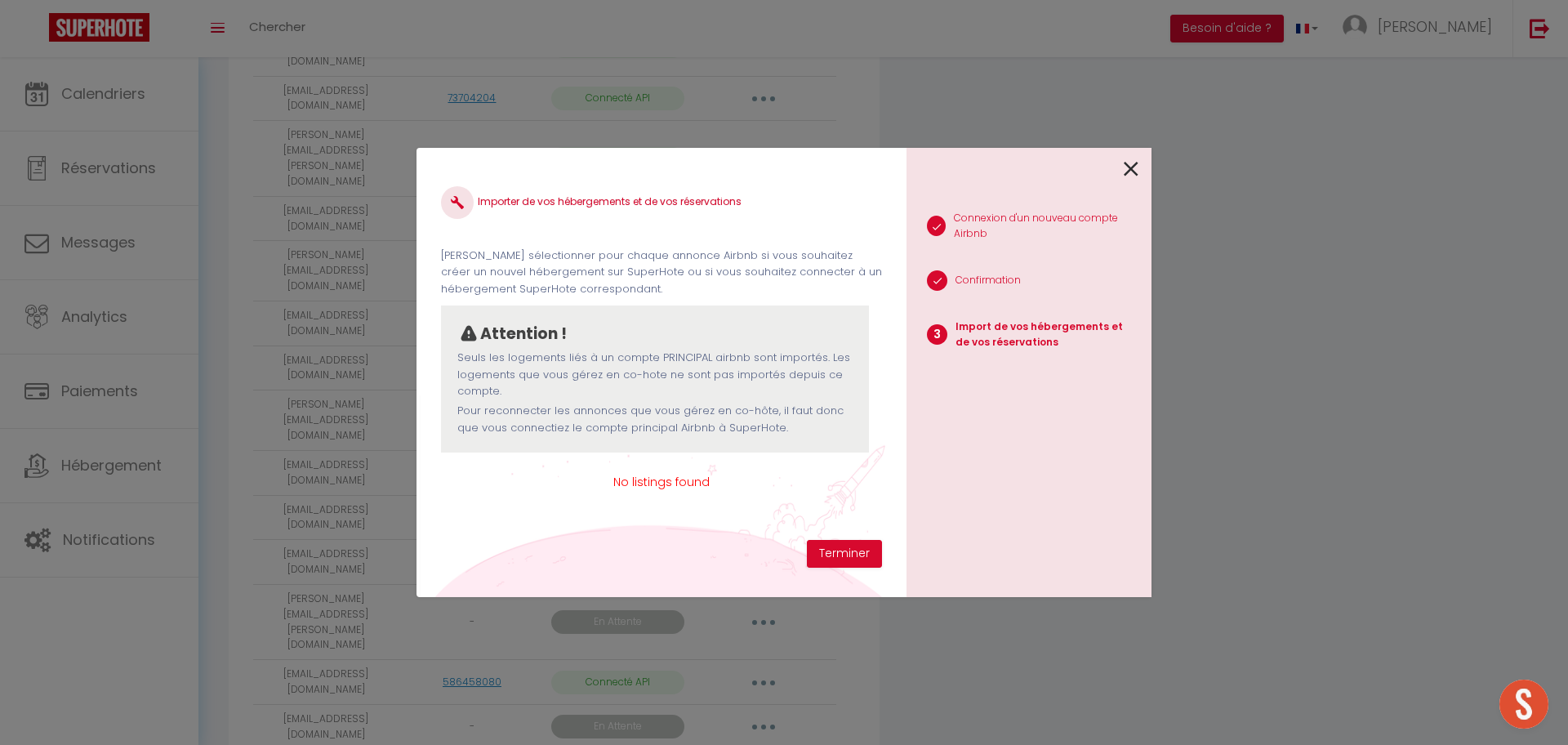
click at [1129, 169] on icon at bounding box center [1131, 169] width 15 height 25
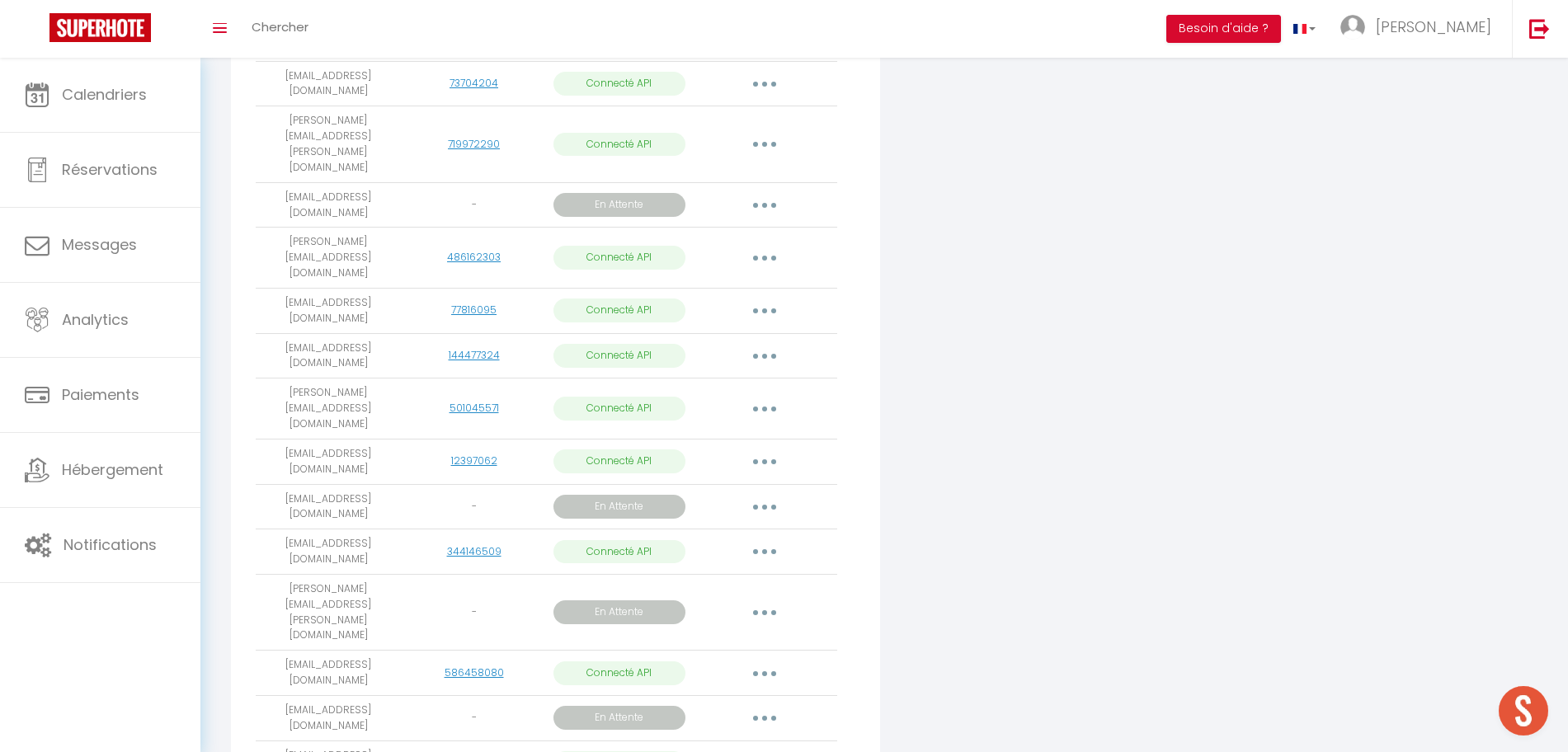
scroll to position [1311, 0]
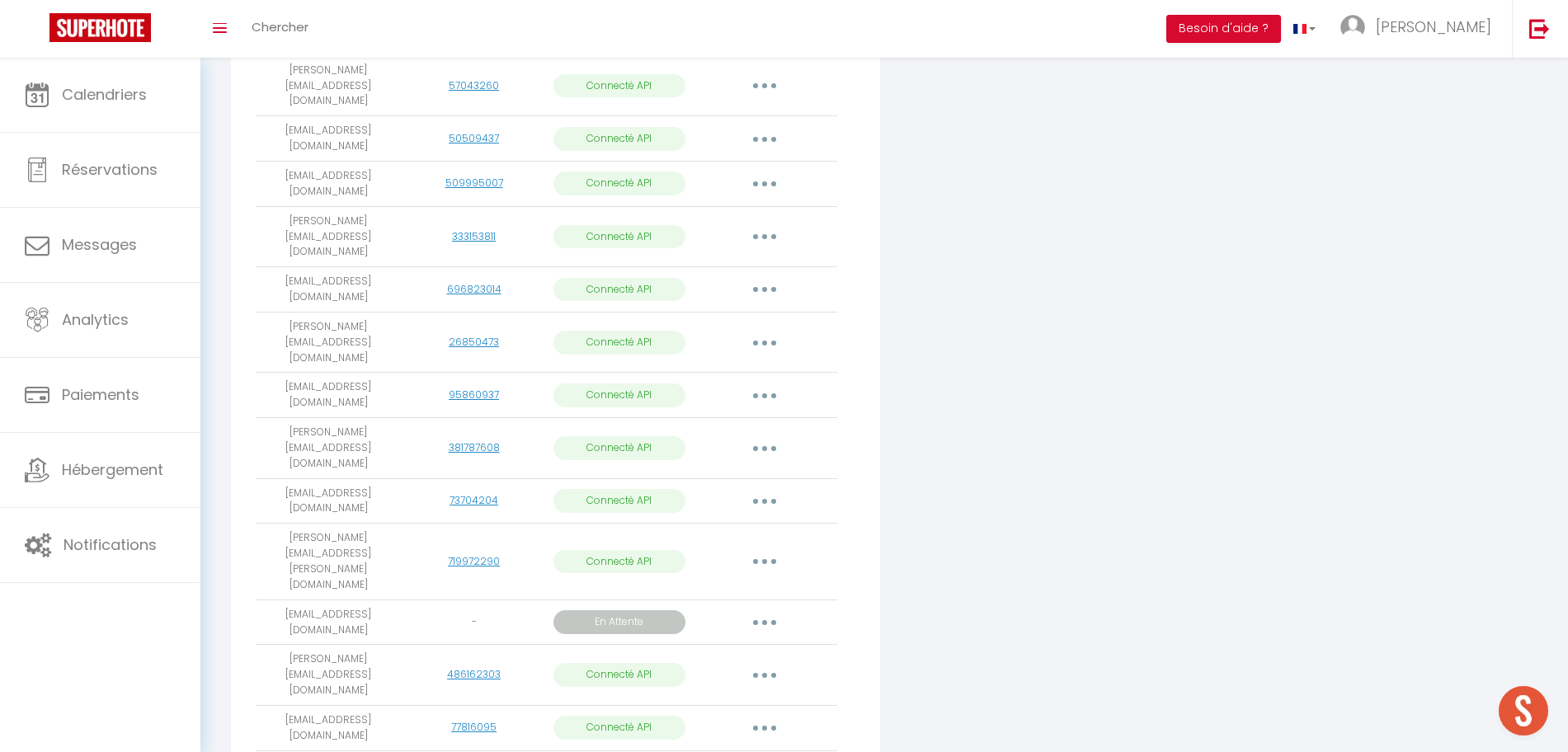
click at [772, 548] on button "button" at bounding box center [765, 561] width 47 height 27
click at [724, 586] on link "Importer les appartements" at bounding box center [691, 599] width 182 height 28
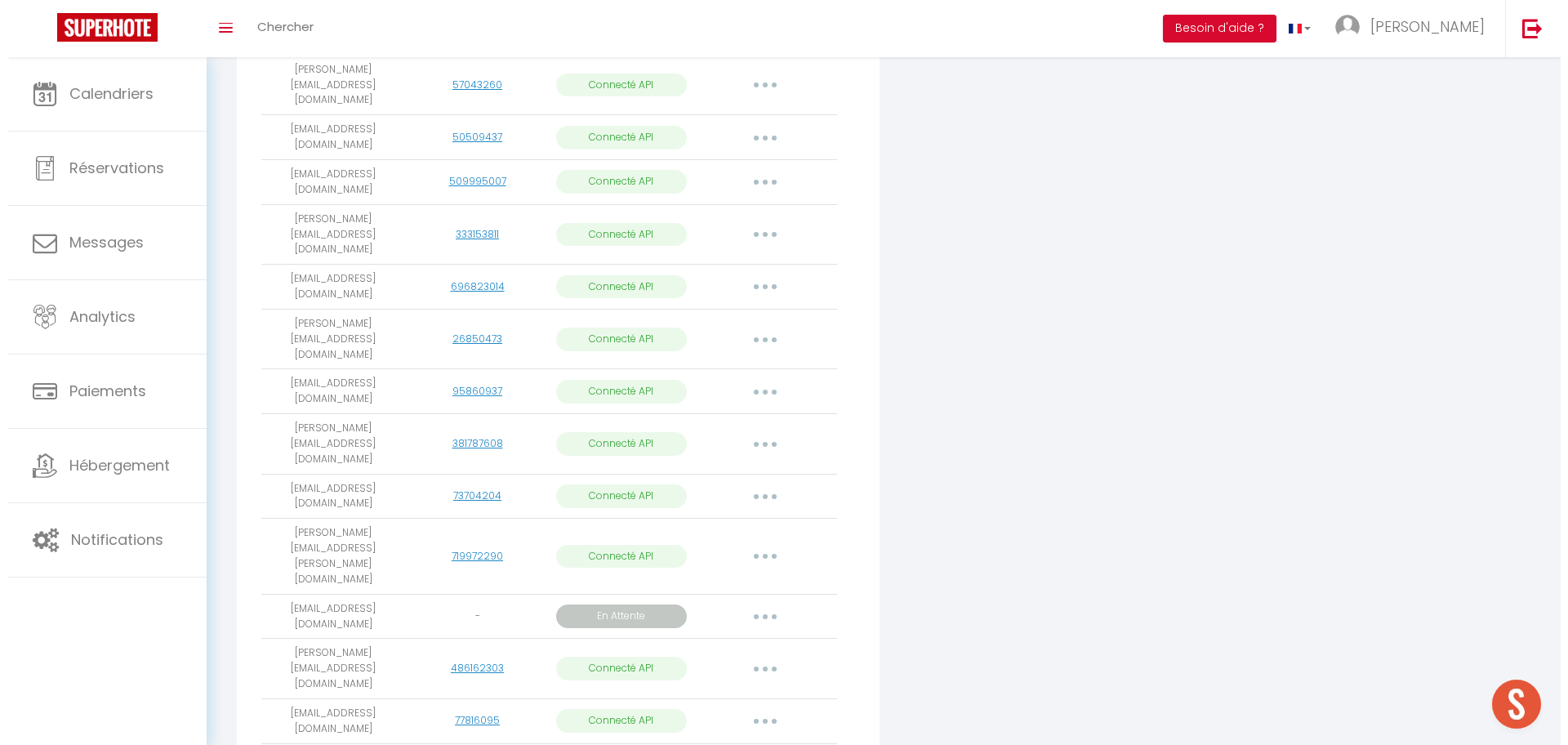
scroll to position [1289, 0]
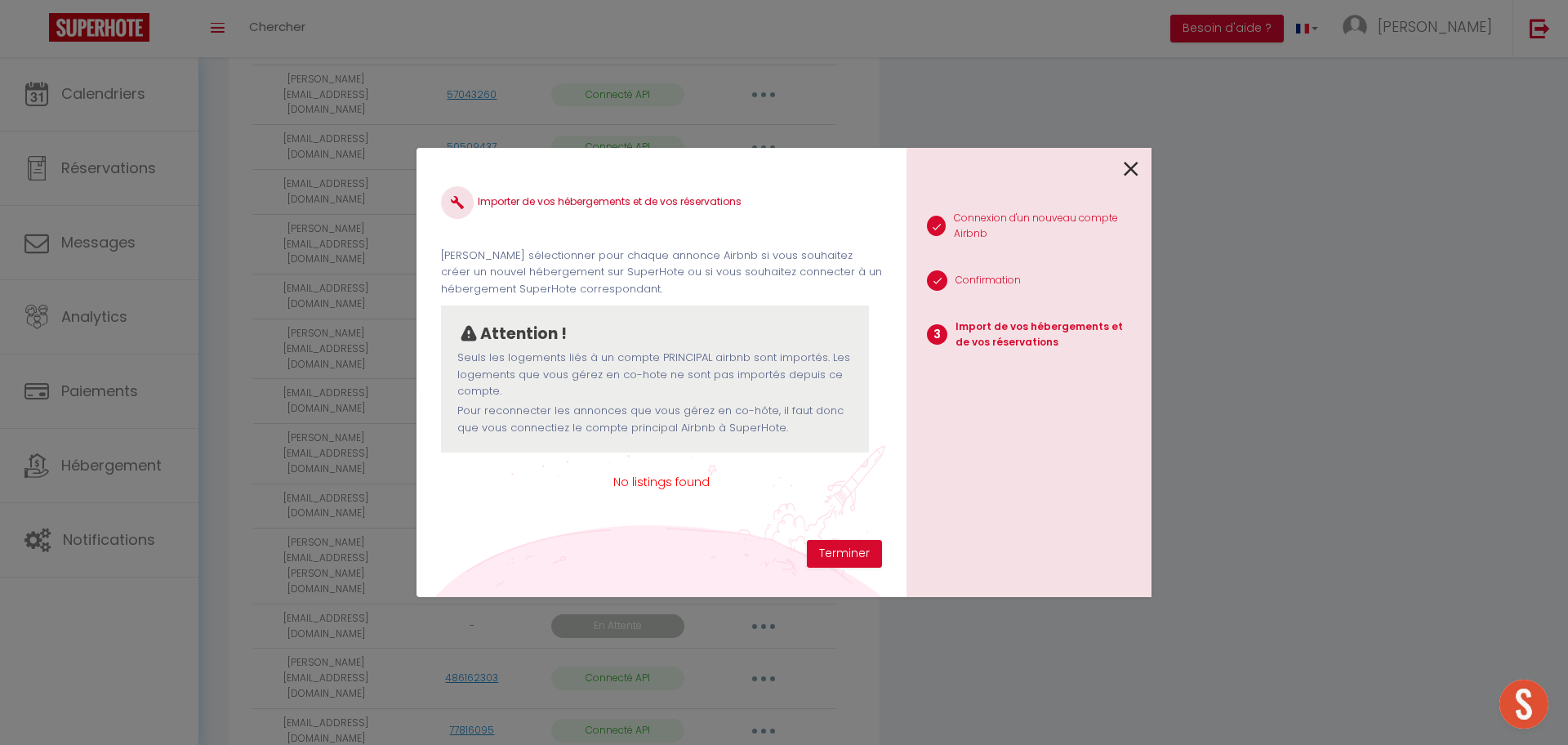
click at [1104, 226] on p "Connexion d'un nouveau compte Airbnb" at bounding box center [1046, 226] width 184 height 31
click at [1126, 164] on icon at bounding box center [1131, 169] width 15 height 25
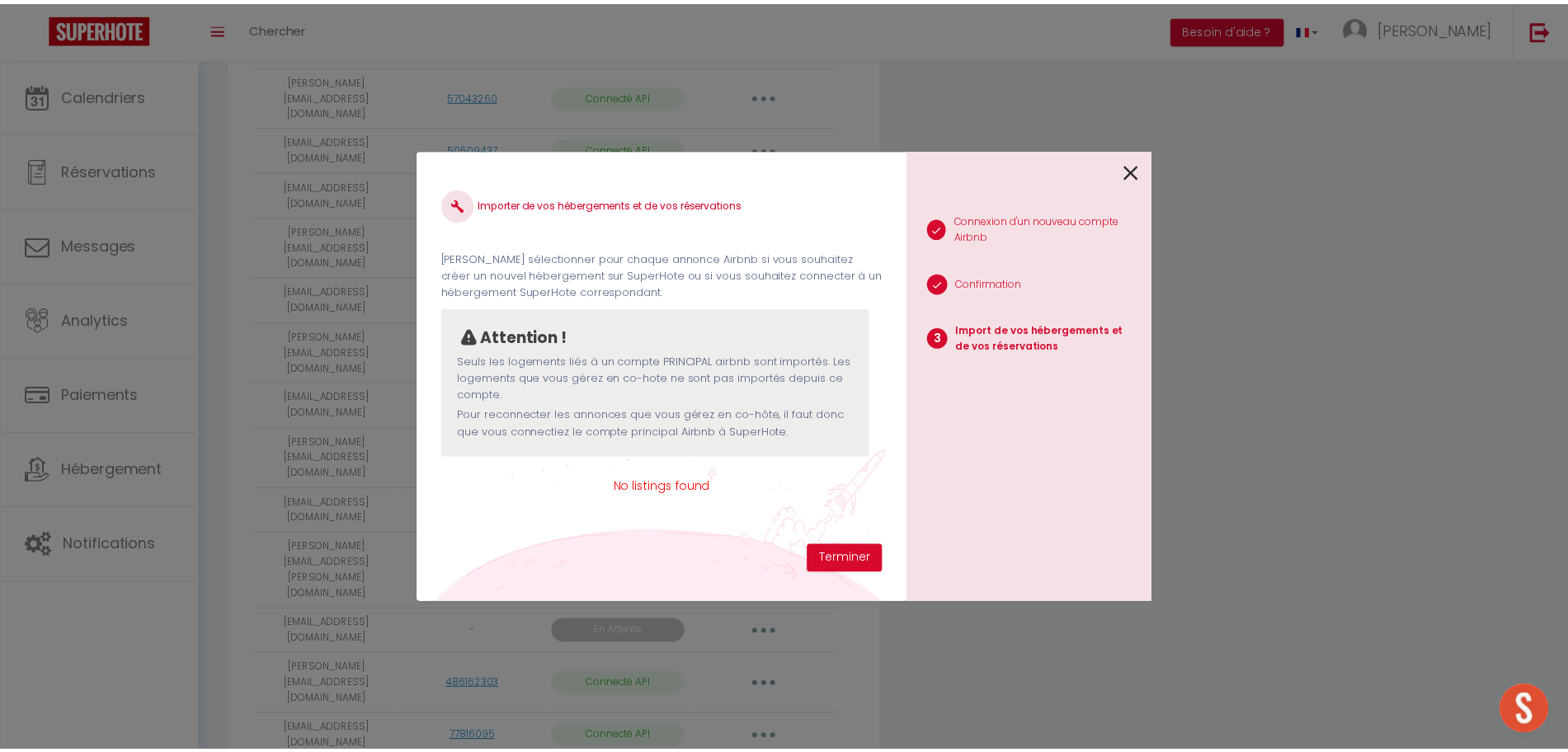
scroll to position [1311, 0]
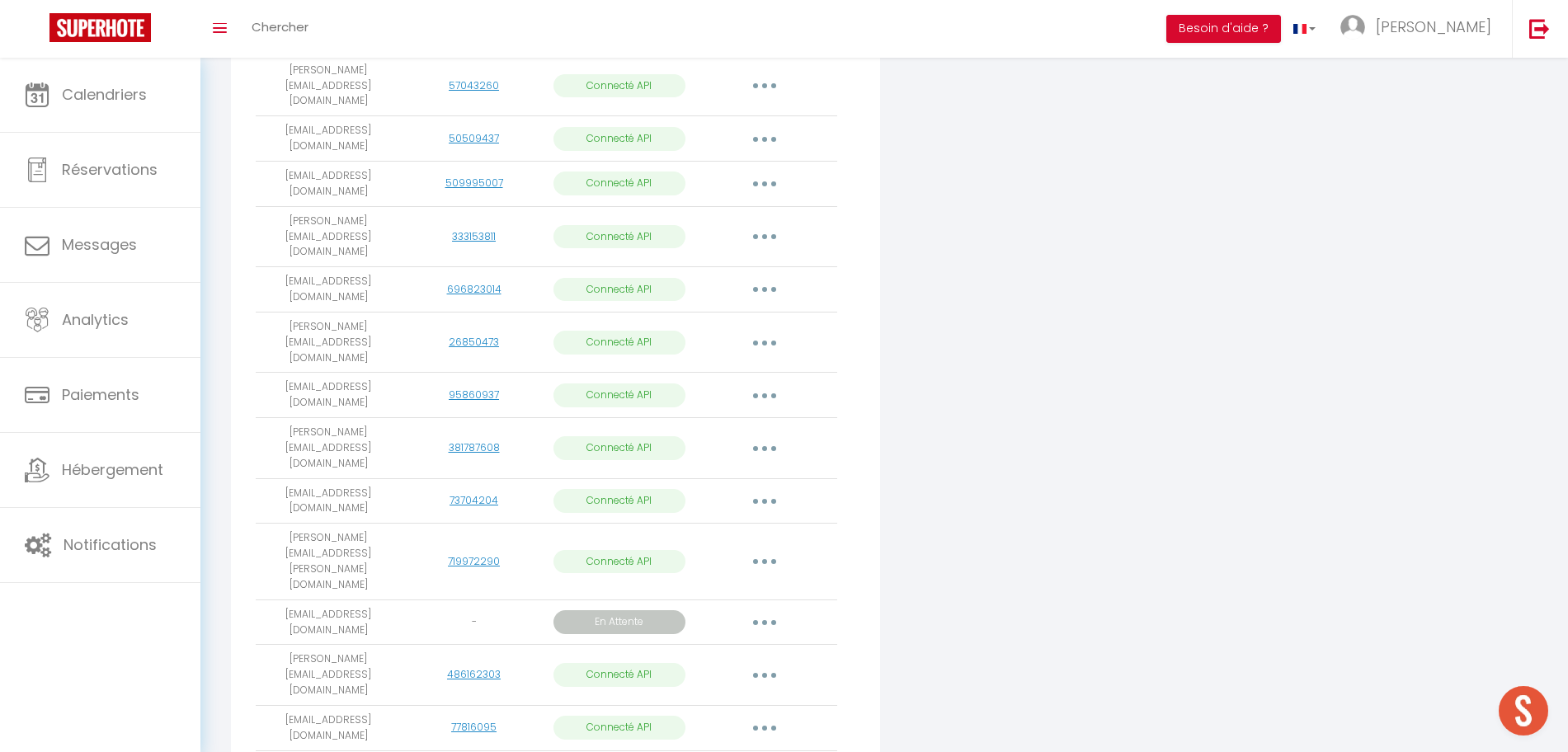
click at [1255, 335] on div "Connecter Google Vacation Rentals" at bounding box center [1103, 333] width 438 height 2816
click at [1275, 323] on div "Connecter Google Vacation Rentals" at bounding box center [1103, 333] width 438 height 2816
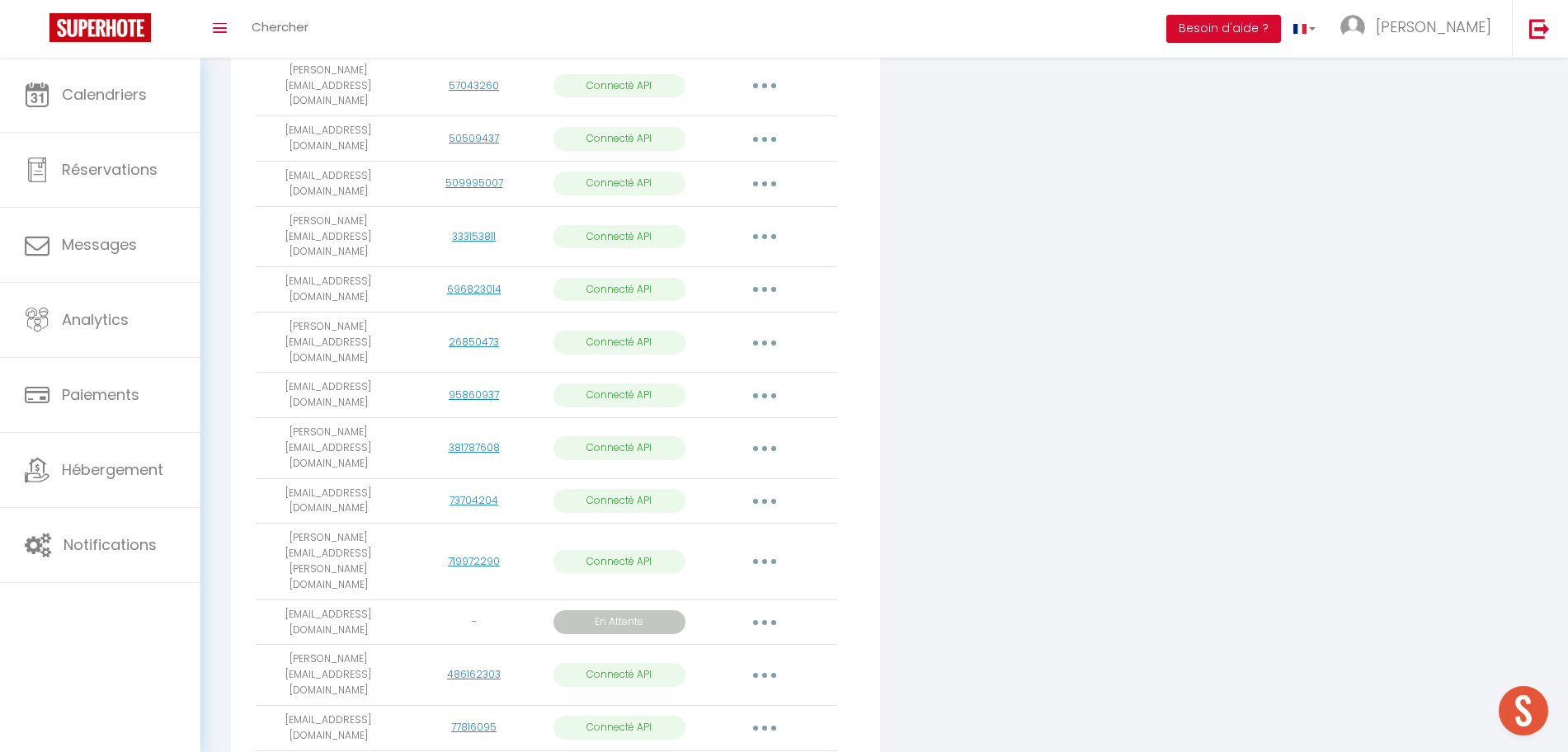
click at [1275, 323] on div "Connecter Google Vacation Rentals" at bounding box center [1103, 333] width 438 height 2816
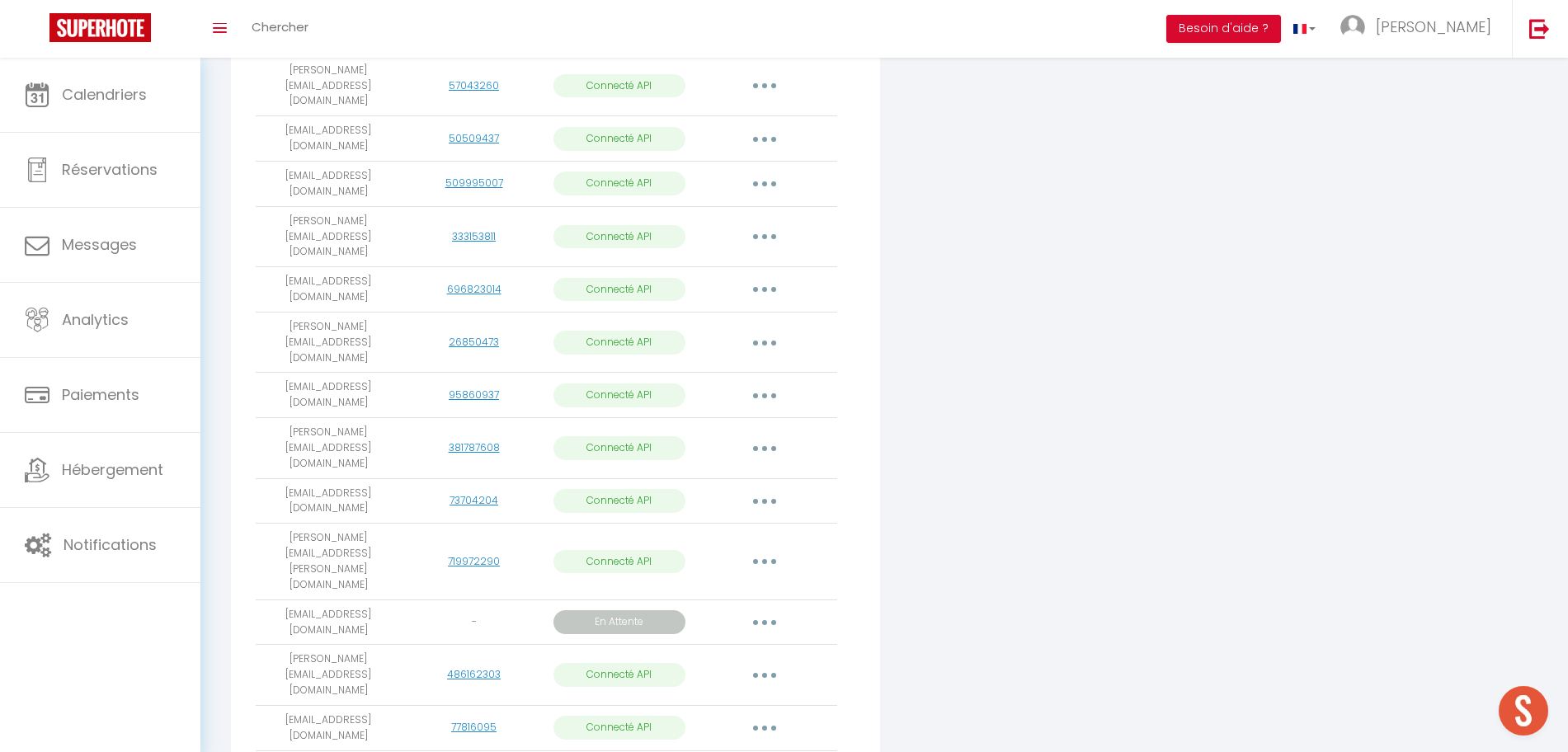
click at [1275, 323] on div "Connecter Google Vacation Rentals" at bounding box center [1103, 333] width 438 height 2816
click at [1275, 322] on div "Connecter Google Vacation Rentals" at bounding box center [1103, 333] width 438 height 2816
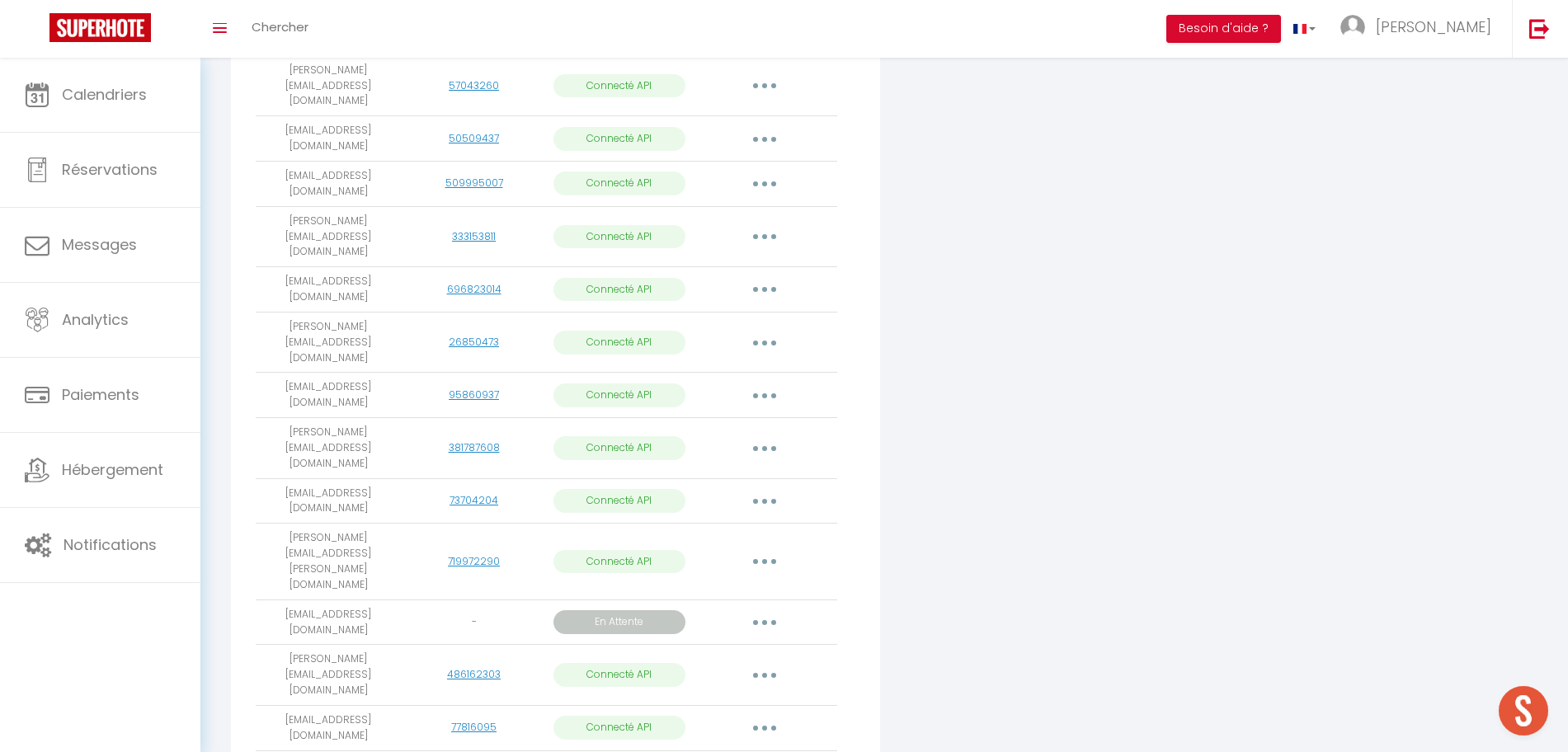
click at [1301, 216] on div "Connecter Google Vacation Rentals" at bounding box center [1103, 333] width 438 height 2816
click at [1301, 215] on div "Connecter Google Vacation Rentals" at bounding box center [1103, 333] width 438 height 2816
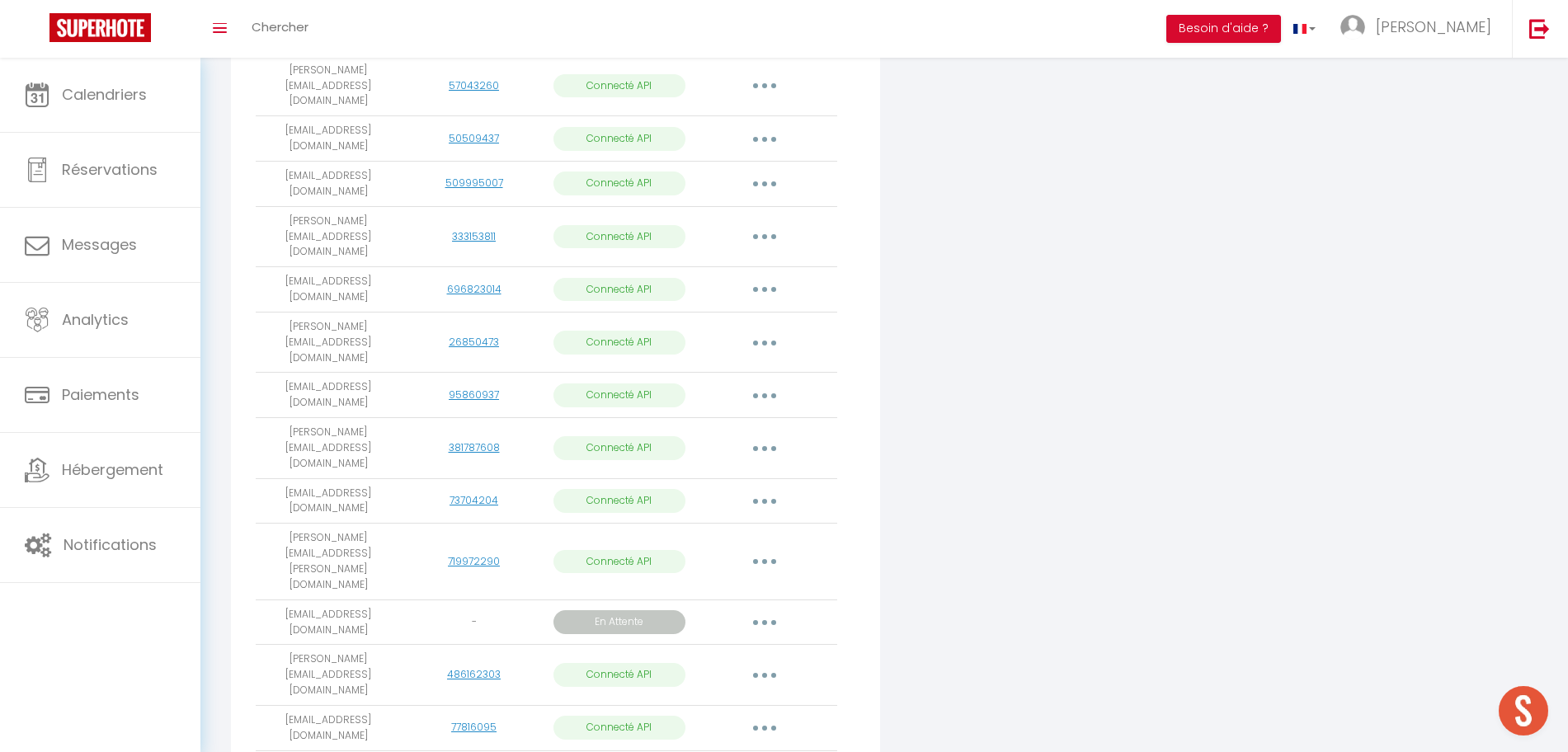
click at [1301, 215] on div "Connecter Google Vacation Rentals" at bounding box center [1103, 333] width 438 height 2816
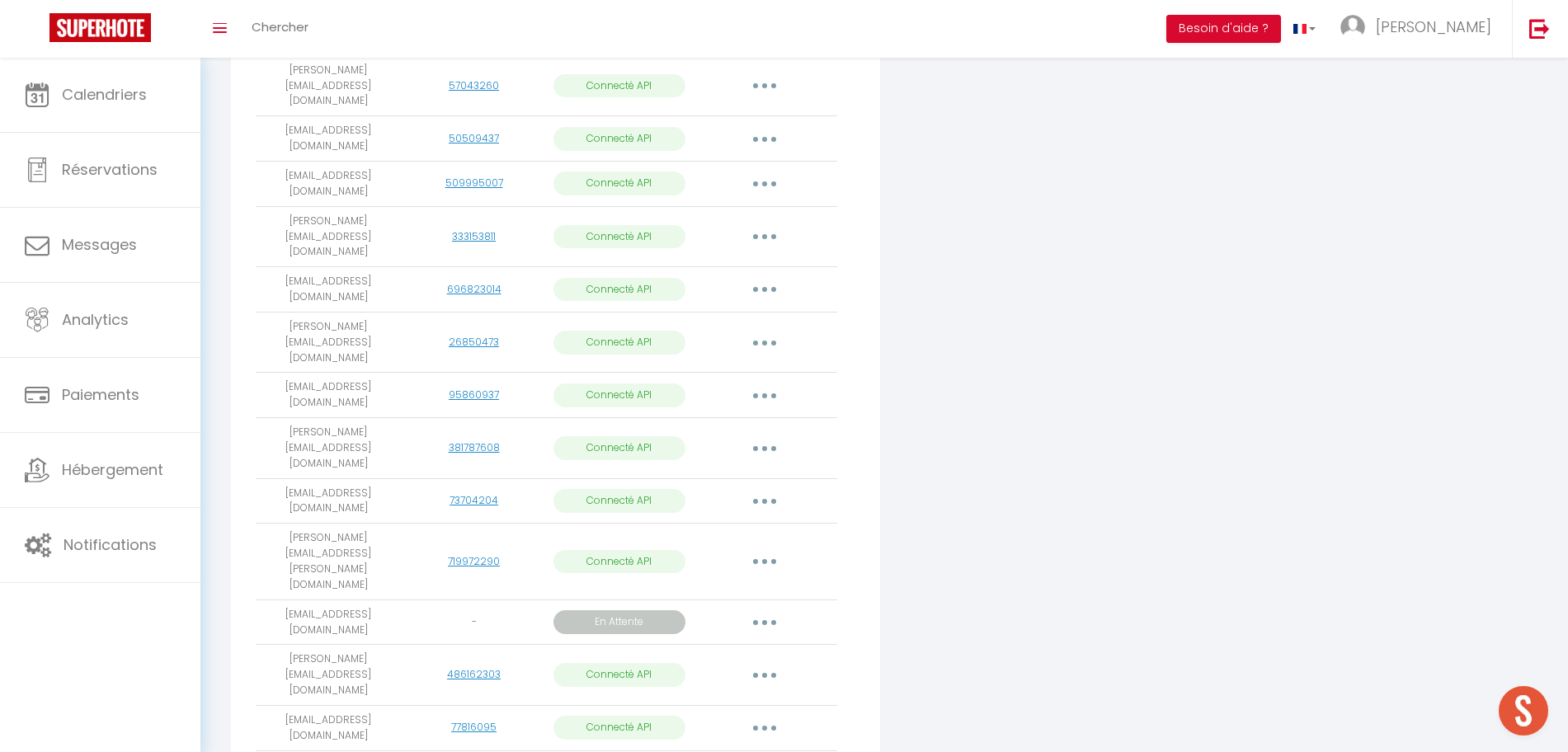
click at [1301, 215] on div "Connecter Google Vacation Rentals" at bounding box center [1103, 333] width 438 height 2816
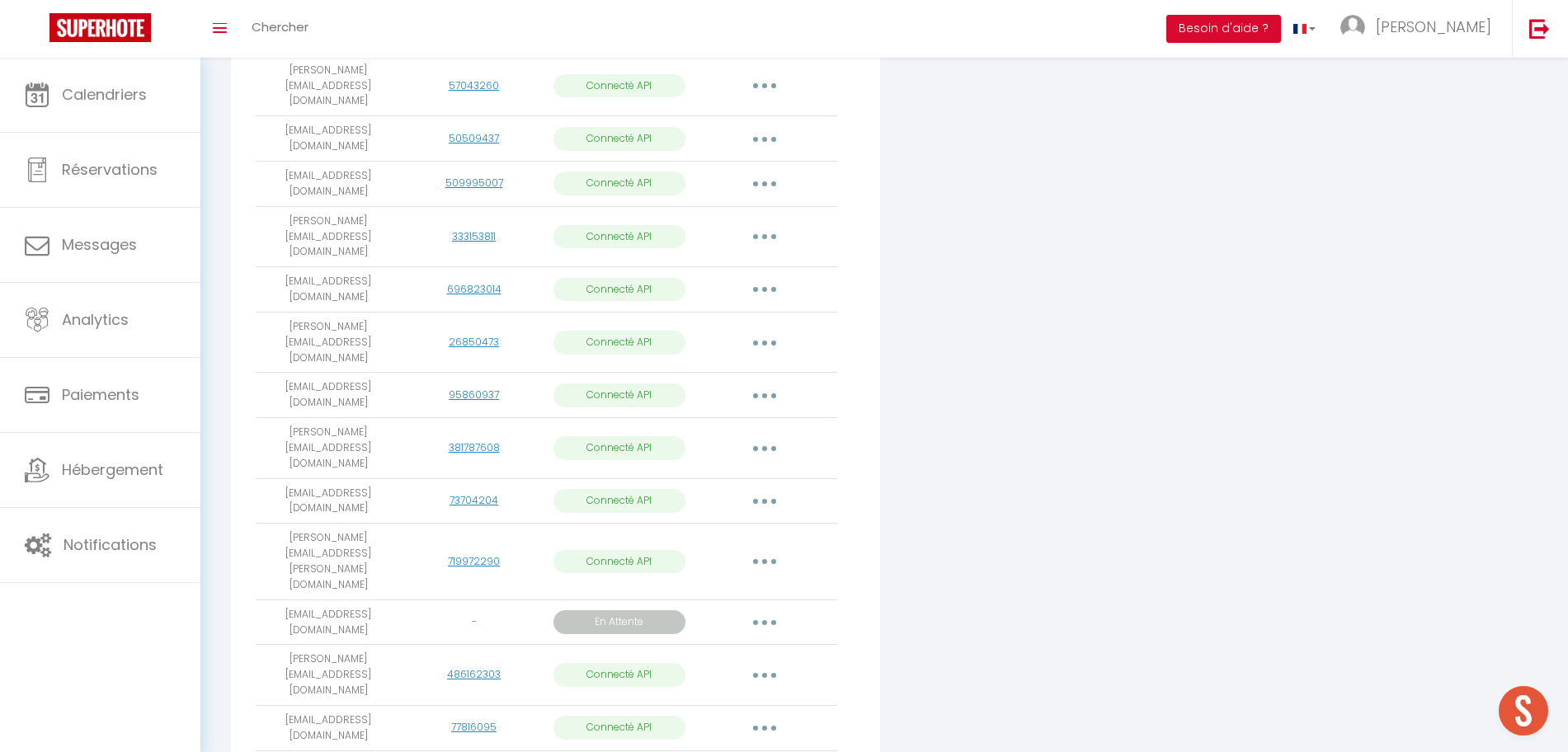
click at [1301, 215] on div "Connecter Google Vacation Rentals" at bounding box center [1103, 333] width 438 height 2816
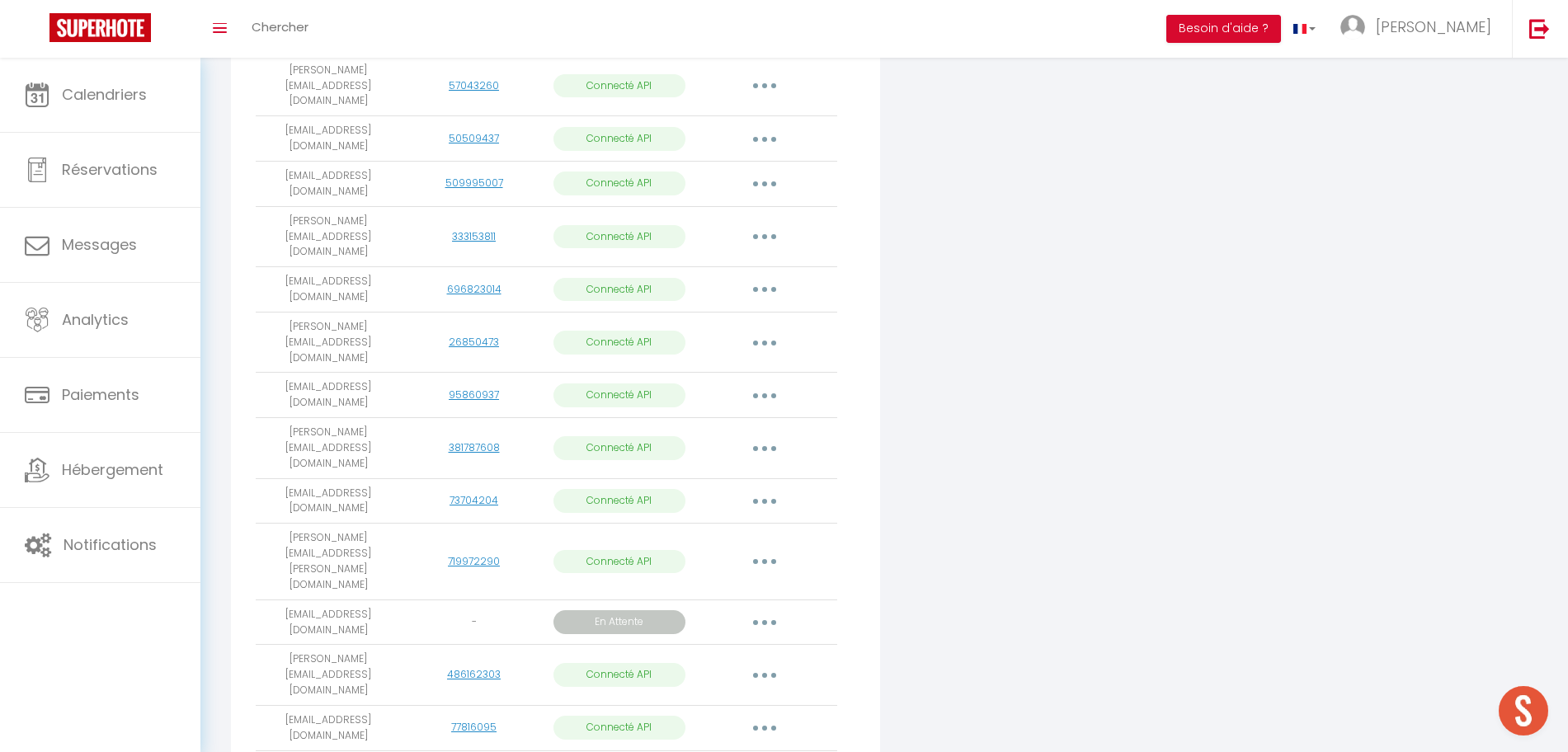
click at [1301, 215] on div "Connecter Google Vacation Rentals" at bounding box center [1103, 333] width 438 height 2816
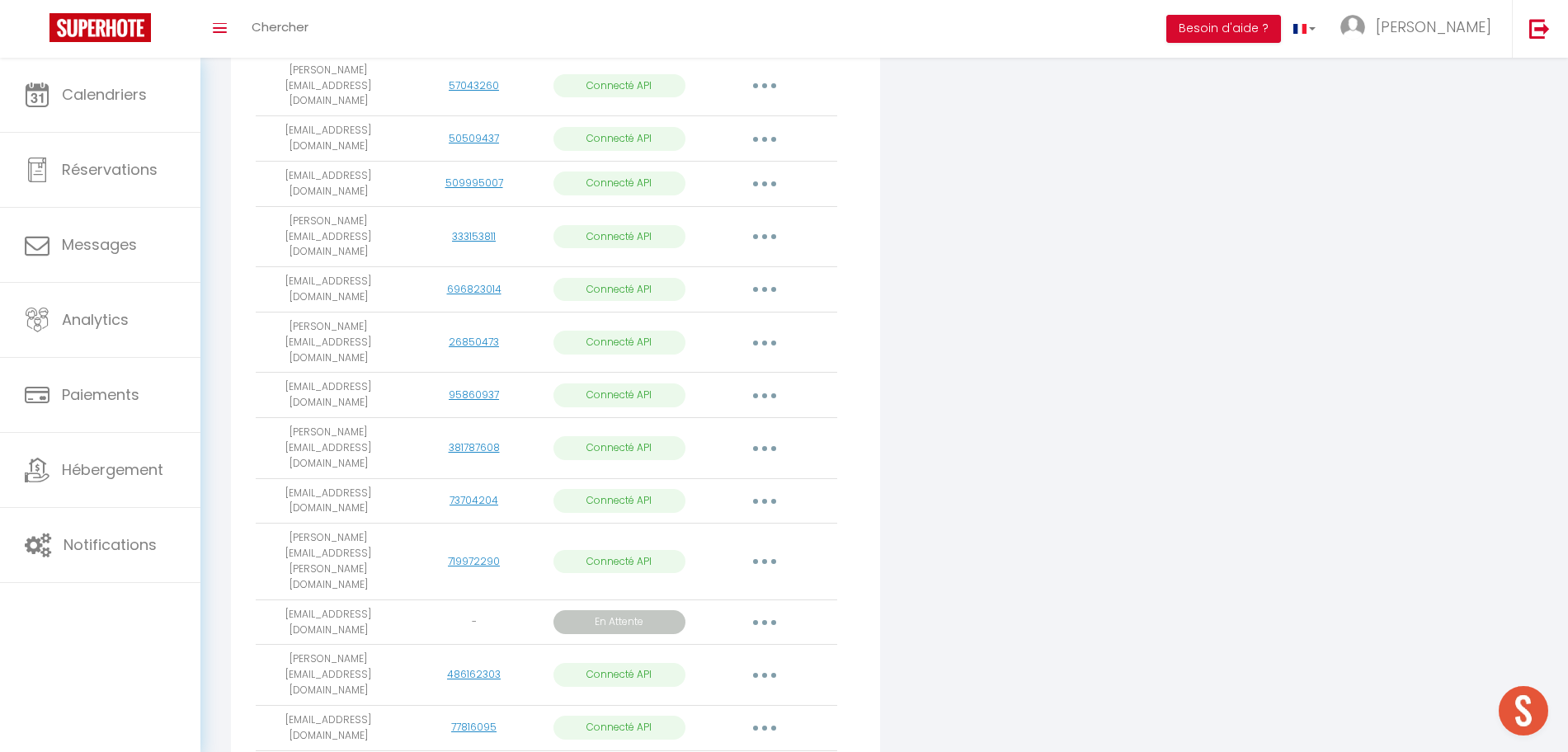
click at [1301, 215] on div "Connecter Google Vacation Rentals" at bounding box center [1103, 333] width 438 height 2816
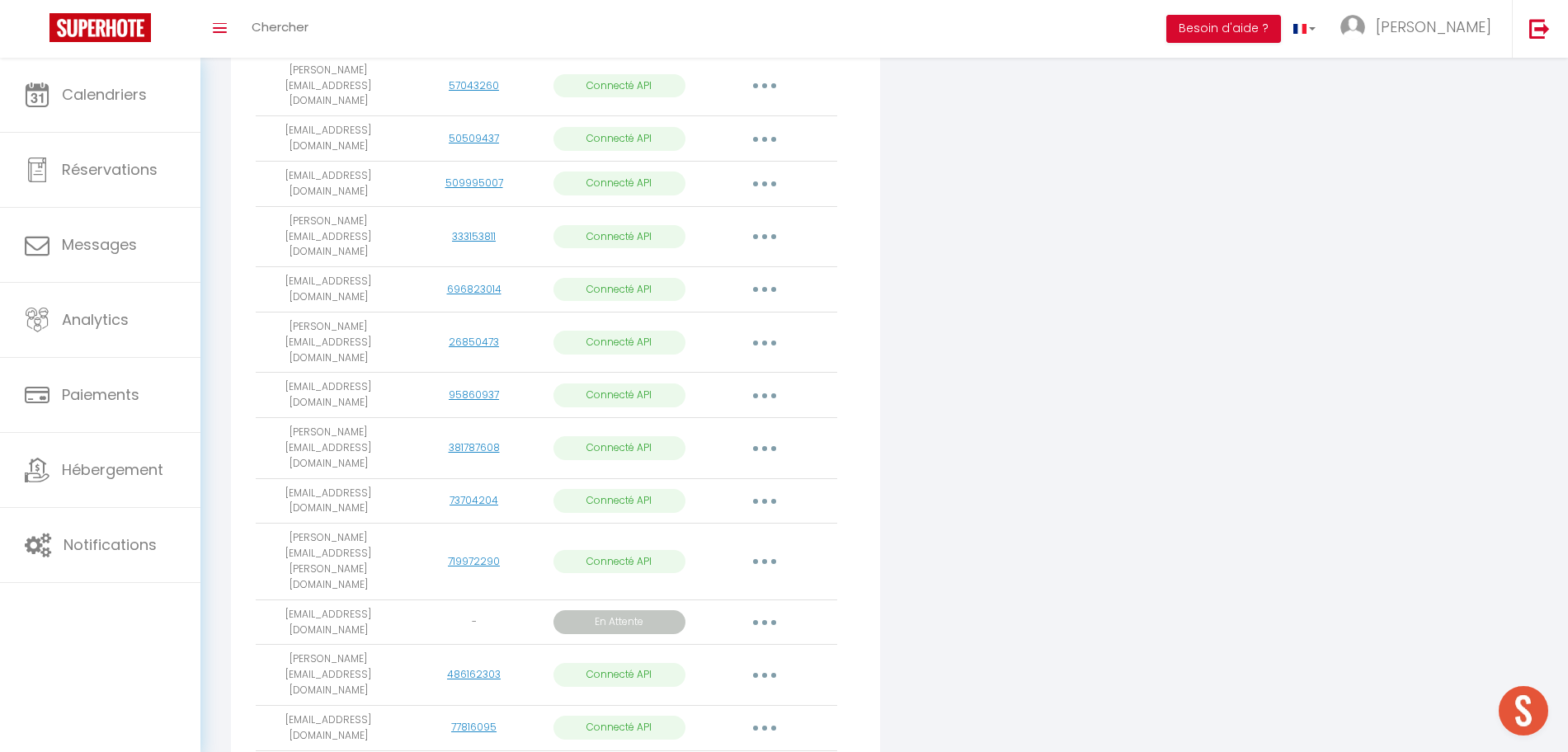
click at [1301, 215] on div "Connecter Google Vacation Rentals" at bounding box center [1103, 333] width 438 height 2816
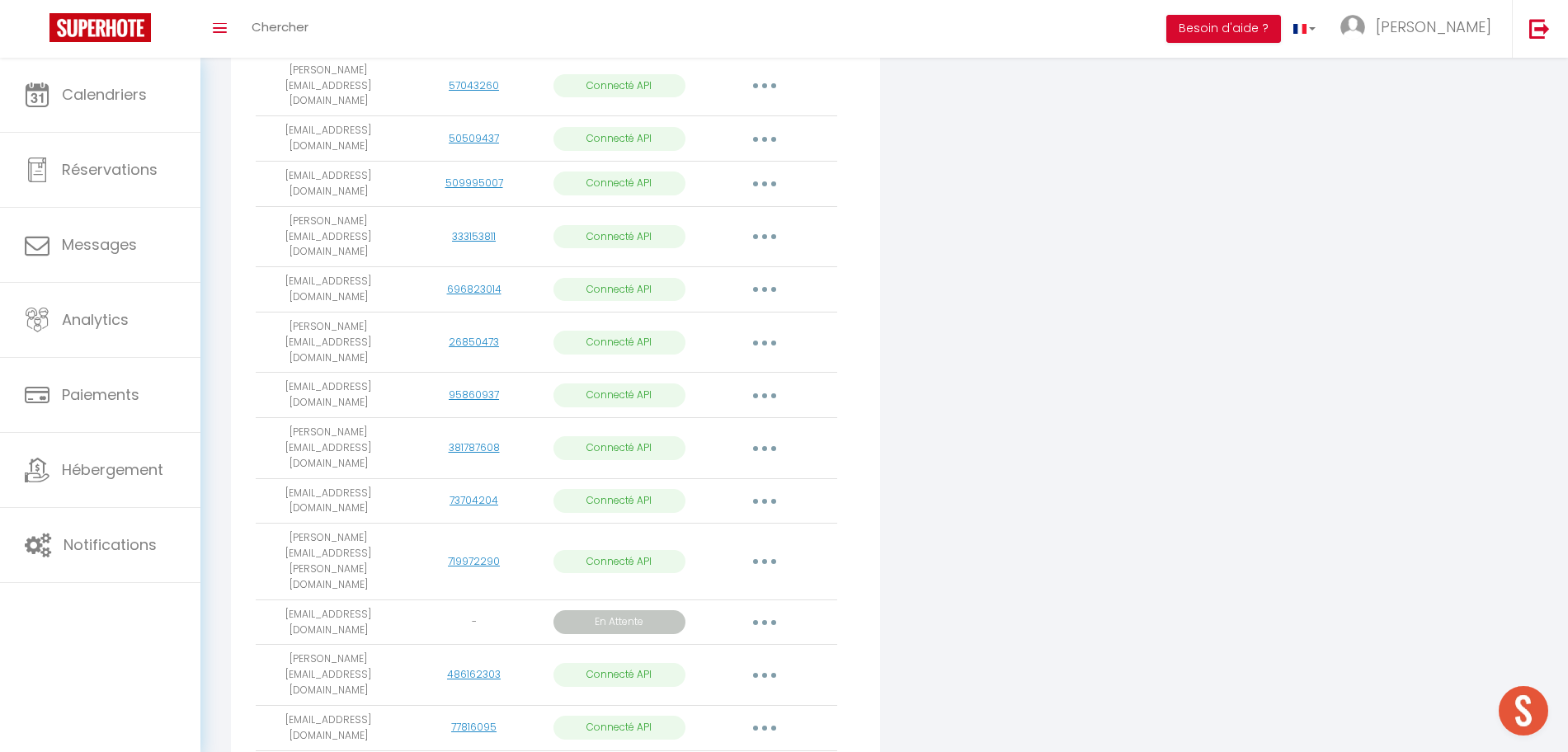
click at [1301, 215] on div "Connecter Google Vacation Rentals" at bounding box center [1103, 333] width 438 height 2816
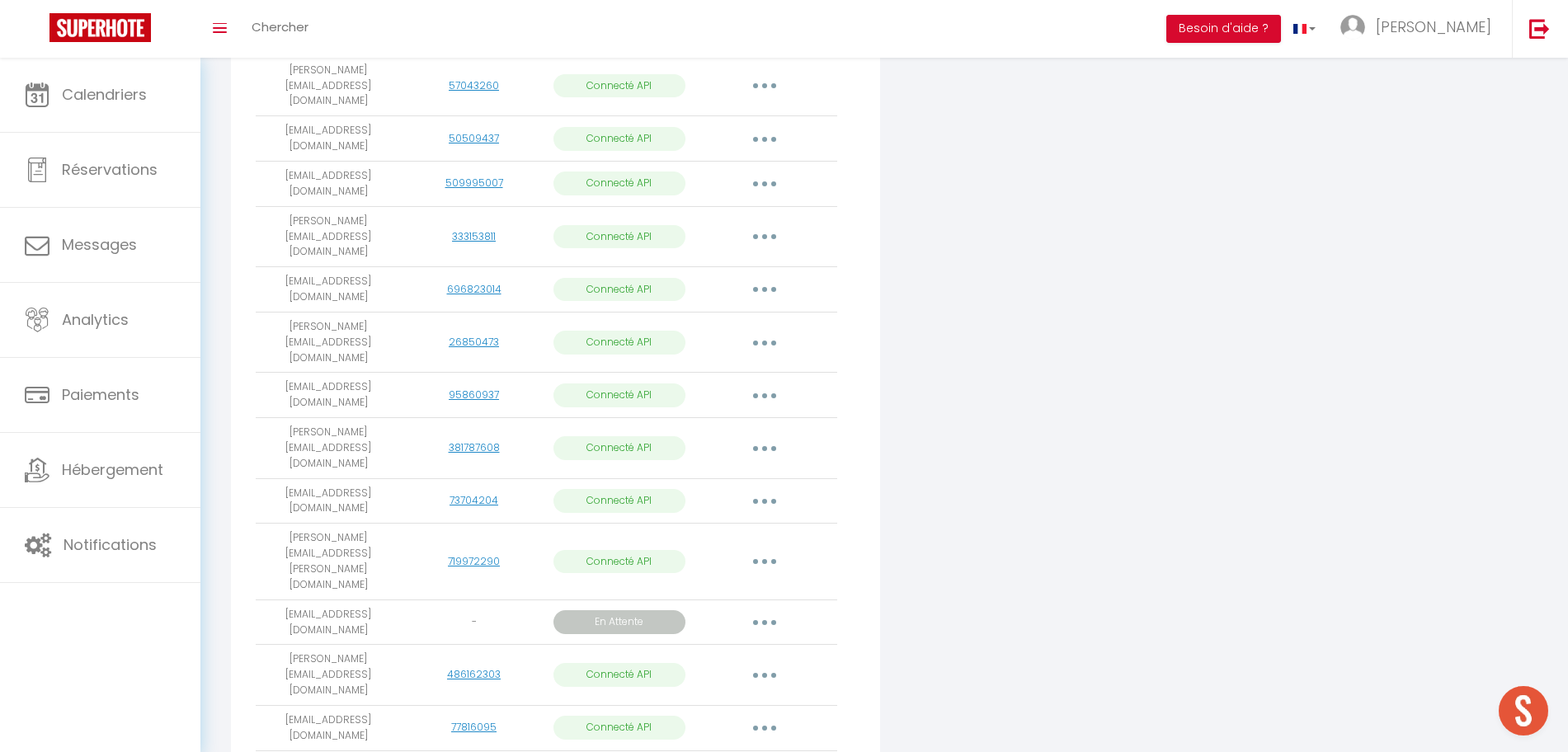
click at [1301, 215] on div "Connecter Google Vacation Rentals" at bounding box center [1103, 333] width 438 height 2816
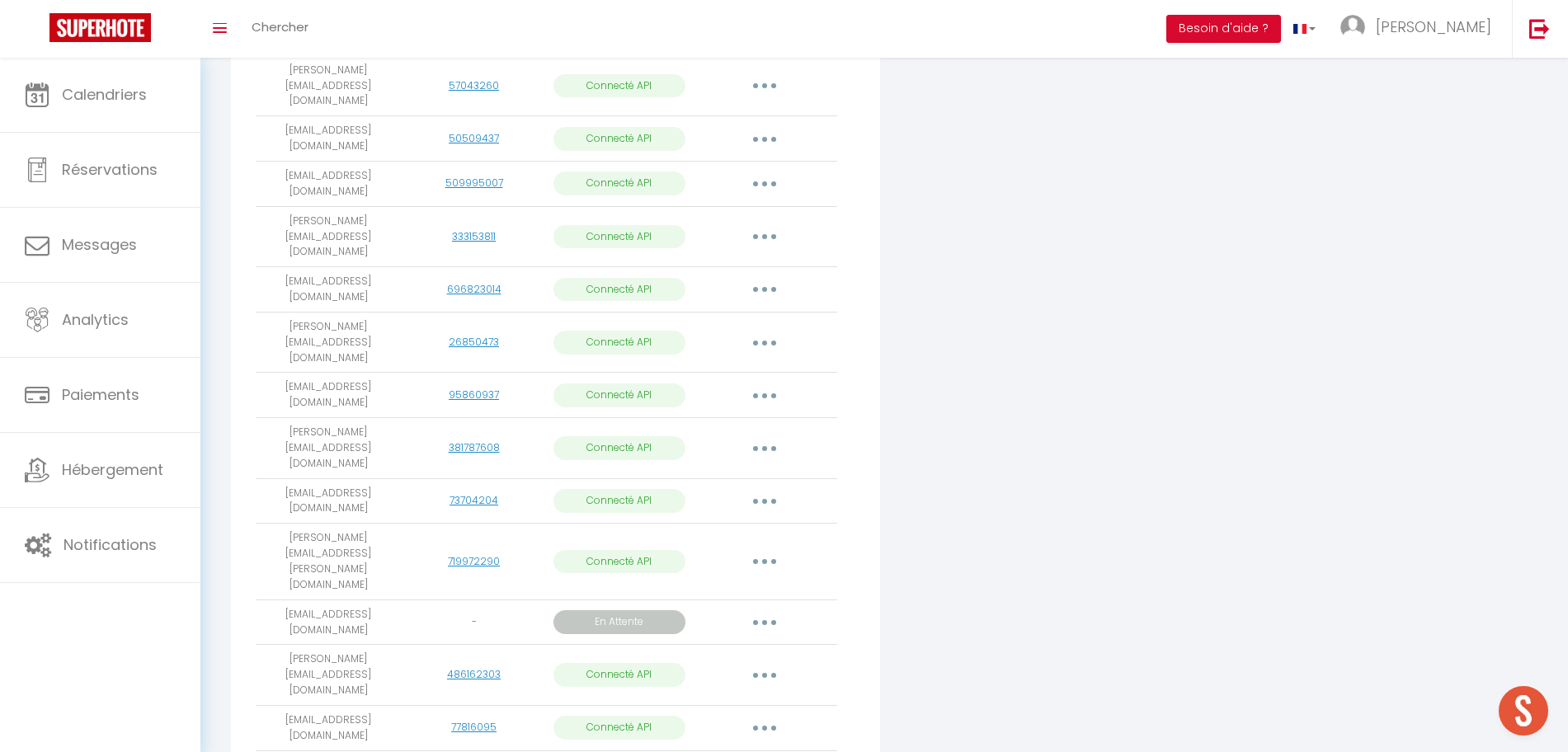
click at [1301, 215] on div "Connecter Google Vacation Rentals" at bounding box center [1103, 333] width 438 height 2816
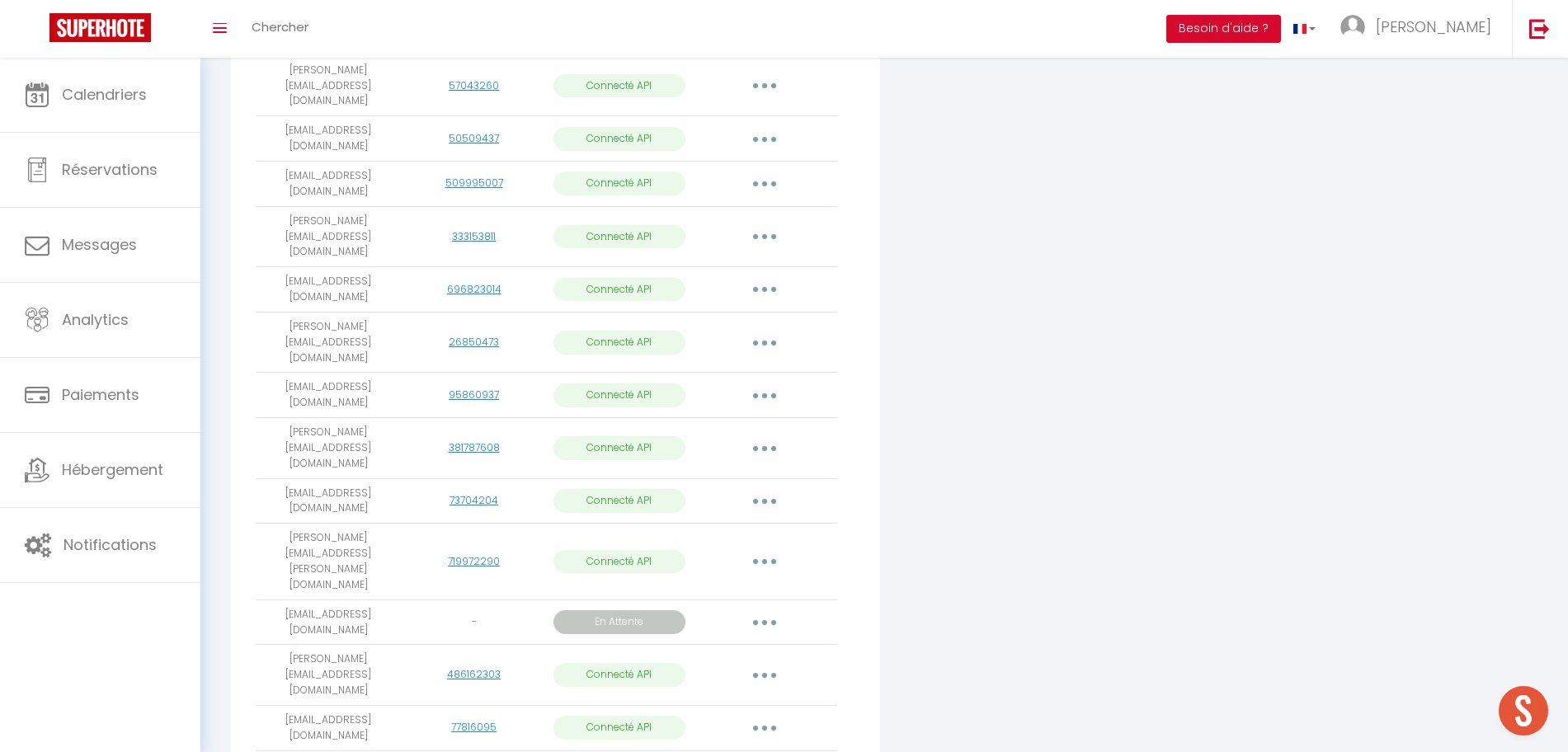
click at [1301, 215] on div "Connecter Google Vacation Rentals" at bounding box center [1103, 333] width 438 height 2816
